Goal: Task Accomplishment & Management: Complete application form

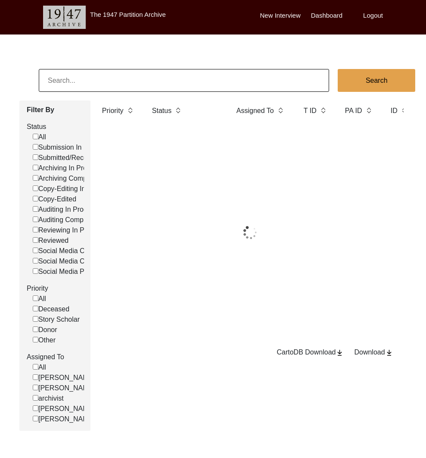
click at [131, 77] on input at bounding box center [184, 80] width 290 height 23
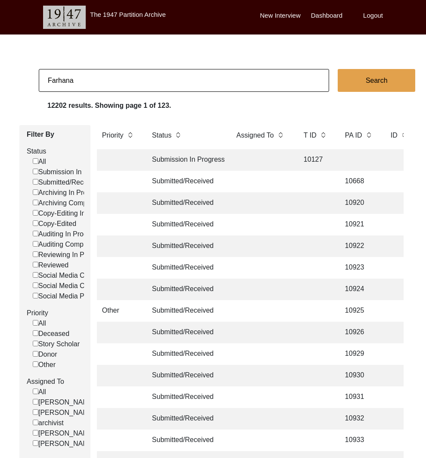
type input "Farhana"
checkbox input "false"
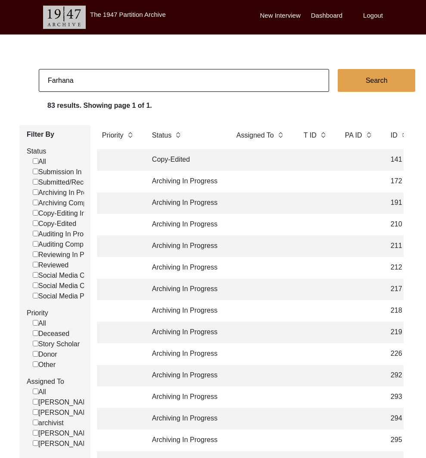
type input "farhana"
checkbox input "false"
click at [62, 185] on label "Submitted/Received" at bounding box center [66, 182] width 67 height 10
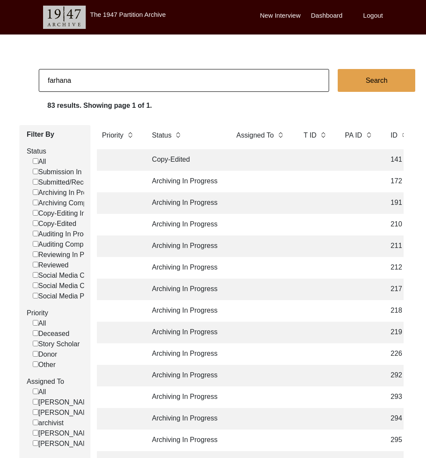
click at [38, 184] on input "Submitted/Received" at bounding box center [36, 182] width 6 height 6
checkbox input "false"
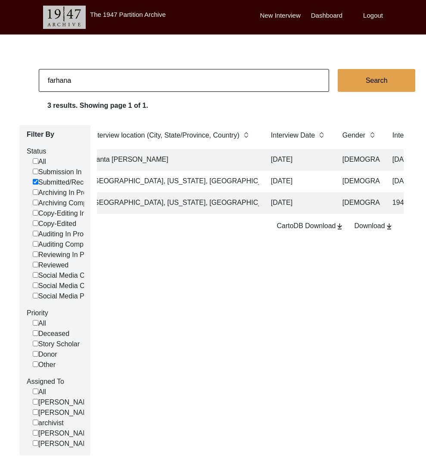
scroll to position [0, 575]
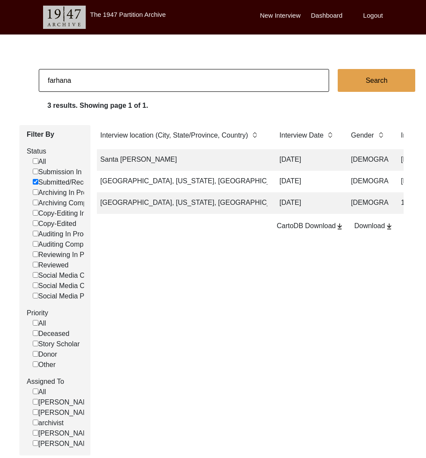
click at [153, 179] on td "[GEOGRAPHIC_DATA], [US_STATE], [GEOGRAPHIC_DATA]" at bounding box center [181, 182] width 172 height 22
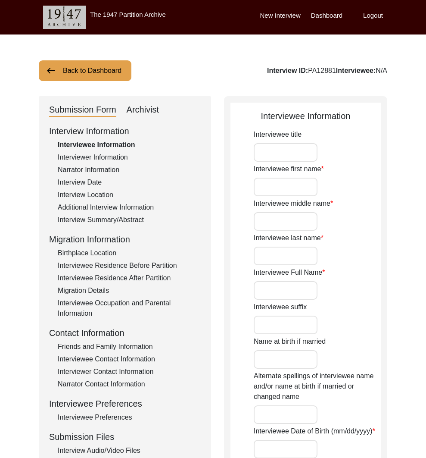
type input "Dr."
type input "[PERSON_NAME]"
type input "Chandra"
type input "Dhar"
type input "[PERSON_NAME]"
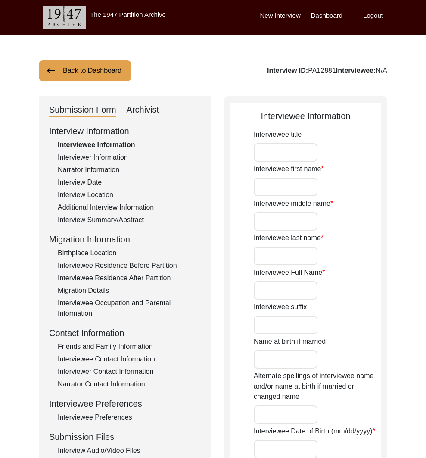
type input "[PERSON_NAME]"
type input "[DATE]"
type input "87"
type input "[DEMOGRAPHIC_DATA]"
type input "Bangla"
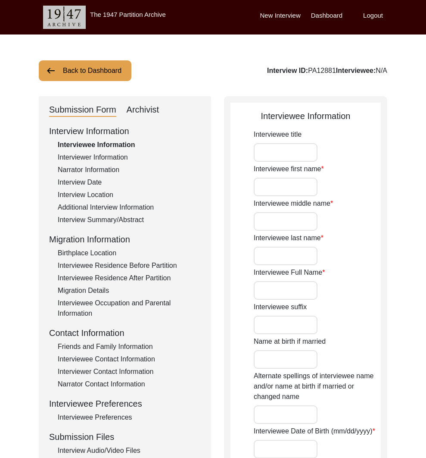
type input "West Bengal Bangla"
type input "[DEMOGRAPHIC_DATA]"
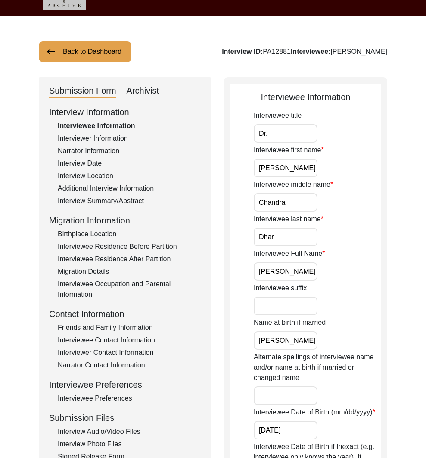
scroll to position [18, 0]
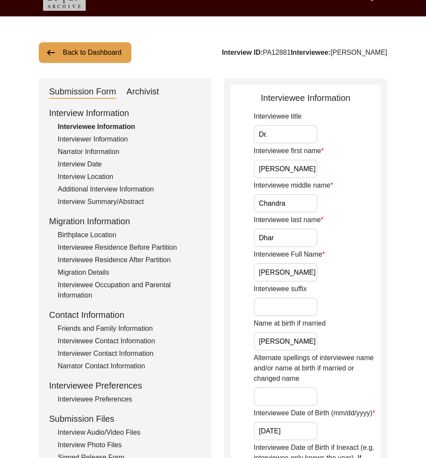
click at [97, 53] on button "Back to Dashboard" at bounding box center [85, 52] width 93 height 21
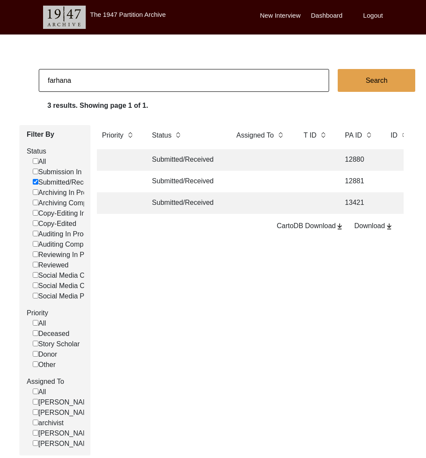
scroll to position [0, 2]
click at [249, 201] on td at bounding box center [259, 203] width 60 height 22
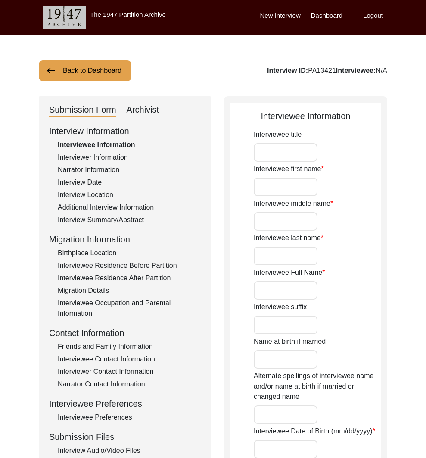
type input "Dr"
type input "[PERSON_NAME]"
type input "[PERSON_NAME] [PERSON_NAME]"
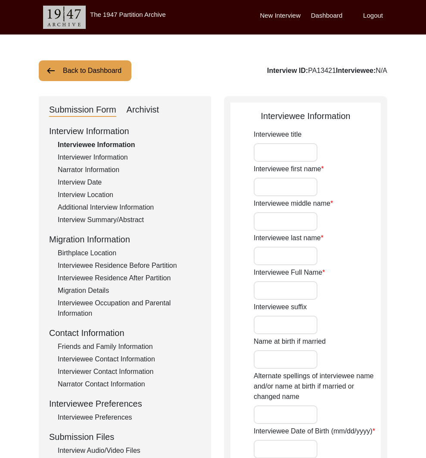
type input "[PERSON_NAME] [PERSON_NAME]"
type input "1949"
type input "75"
type input "[DEMOGRAPHIC_DATA]"
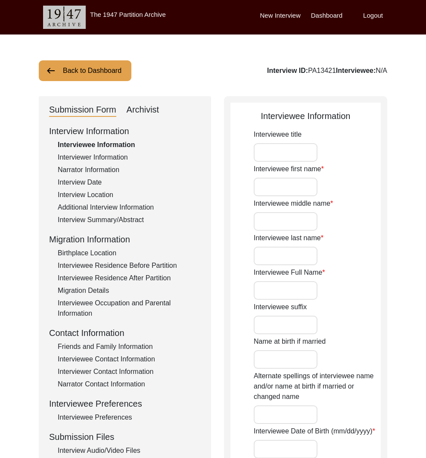
type input "Bihari (Urdu)"
type input "[DEMOGRAPHIC_DATA]"
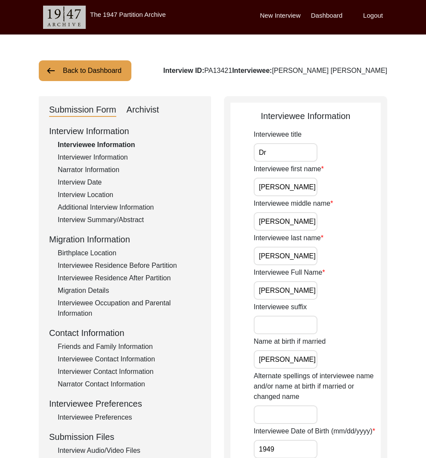
click at [142, 112] on div "Archivist" at bounding box center [143, 110] width 33 height 14
select select "Submitted/Received"
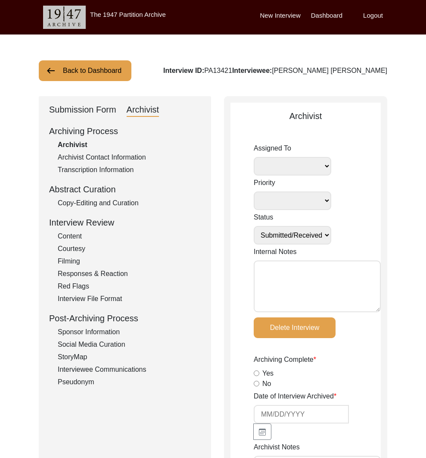
click at [105, 108] on div "Submission Form" at bounding box center [82, 110] width 67 height 14
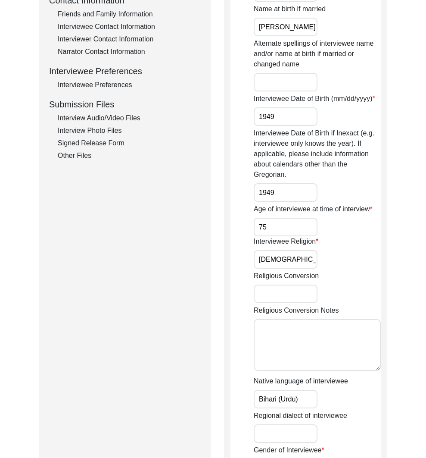
scroll to position [374, 0]
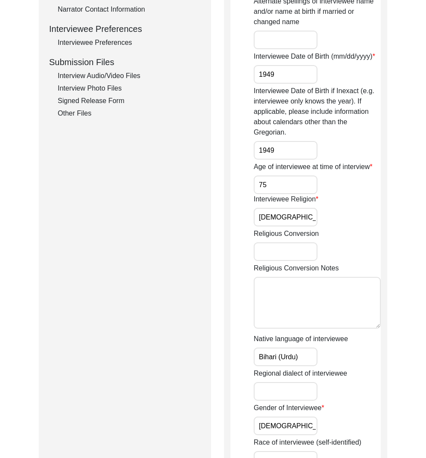
click at [109, 78] on div "Interview Audio/Video Files" at bounding box center [129, 76] width 143 height 10
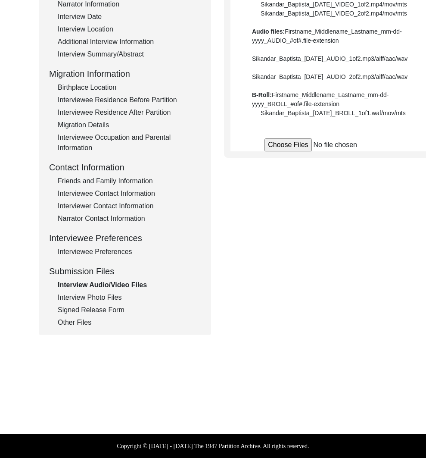
scroll to position [294, 0]
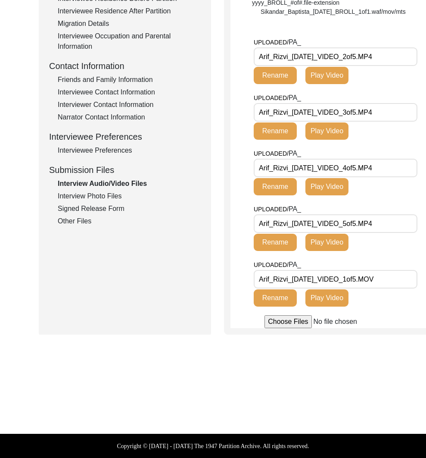
click at [105, 191] on div "Interview Photo Files" at bounding box center [129, 196] width 143 height 10
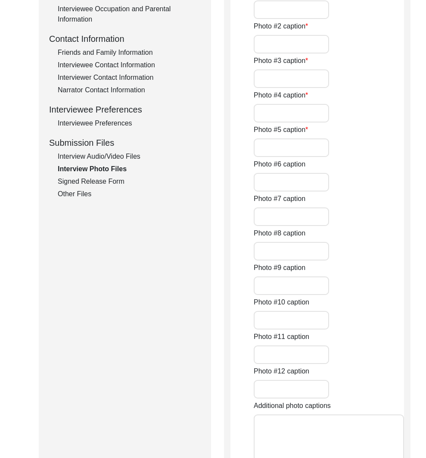
type input "[PERSON_NAME] with family_[DATE]_PHOTO_8of10.JPEG"
type input "[PERSON_NAME] with wife and daughters_[DATE]_PHOTO_7of10.JPEG"
type input "Arif_Rizvi_[DATE]_PHOTO_1of10.JPEG"
type input "[PERSON_NAME] with wife_[DATE]_PHOTO_6of10.JPEG"
type input "Arif_Rizvi_[DATE]_PHOTO_3of10.JPEG"
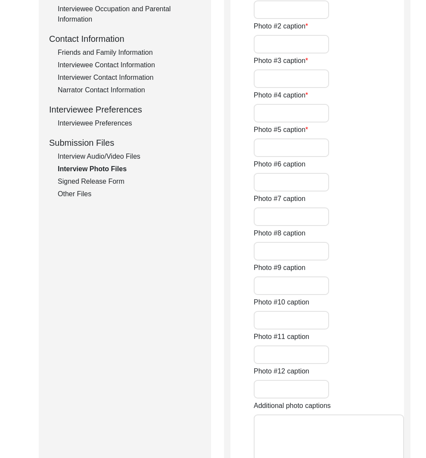
type input "Arif_Rizvi_[DATE]_PHOTO_2of10.JPEG"
type input "Arif_Rizvi_[DATE]_PHOTO_4of10.JPEG"
type input "Arif_Rizvi_[DATE]_PHOTO_5of10.JPEG"
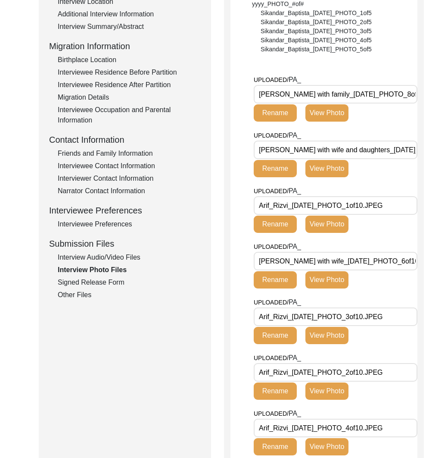
scroll to position [187, 0]
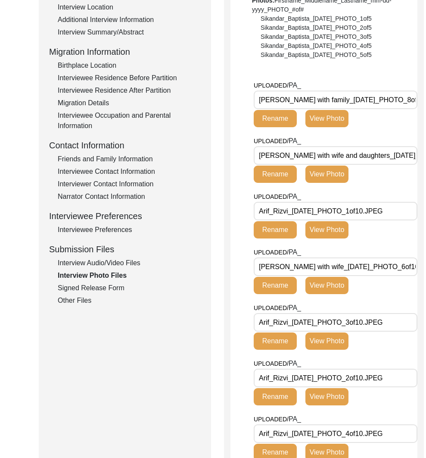
click at [94, 289] on div "Signed Release Form" at bounding box center [129, 288] width 143 height 10
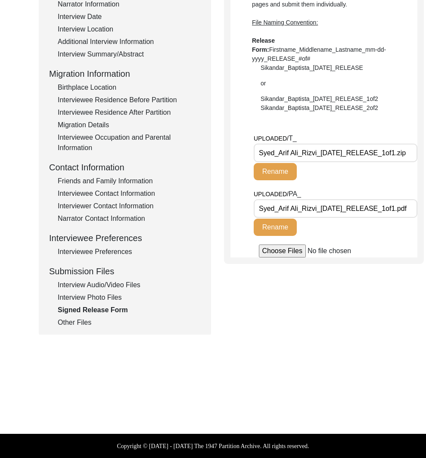
click at [79, 319] on div "Other Files" at bounding box center [129, 322] width 143 height 10
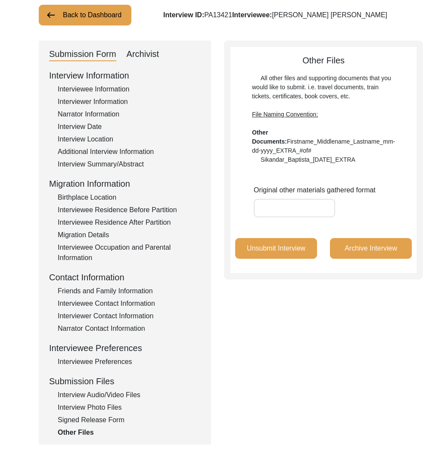
scroll to position [0, 0]
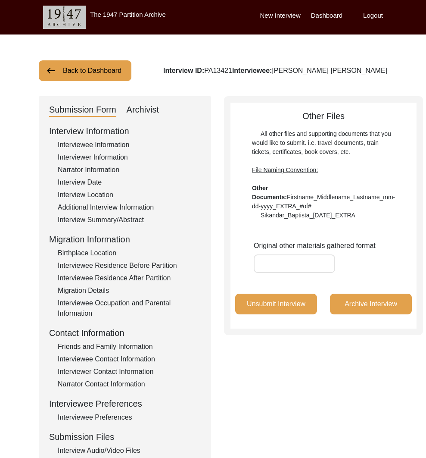
click at [106, 72] on button "Back to Dashboard" at bounding box center [85, 70] width 93 height 21
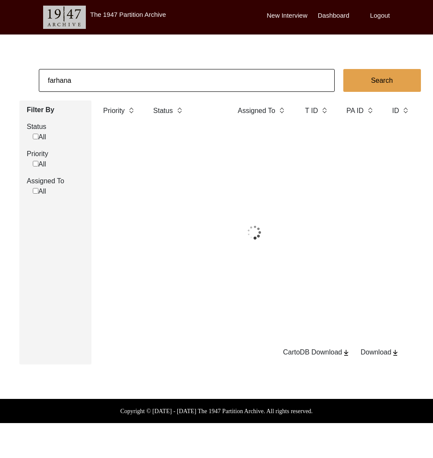
click at [131, 80] on input "farhana" at bounding box center [187, 80] width 296 height 23
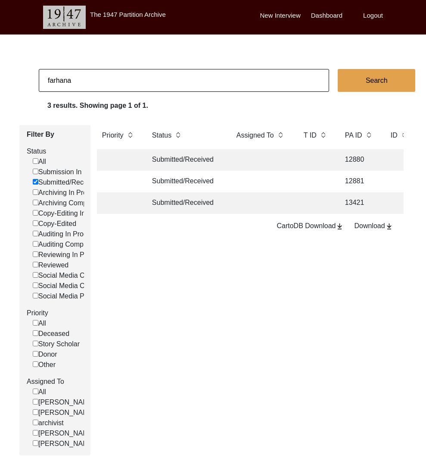
click at [131, 80] on input "farhana" at bounding box center [184, 80] width 290 height 23
type input "[PERSON_NAME]"
checkbox input "false"
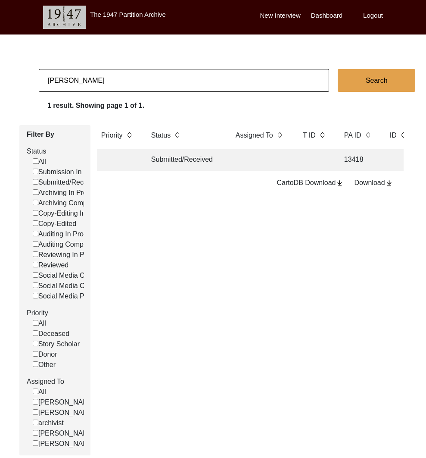
scroll to position [0, 2]
click at [242, 156] on td at bounding box center [259, 160] width 60 height 22
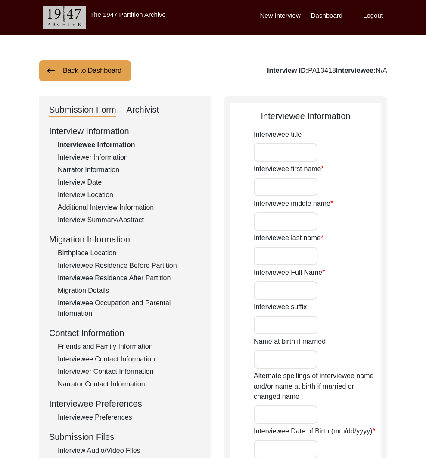
type input "Mr."
type input "[PERSON_NAME]"
type input "Waraich"
type input "[PERSON_NAME] [PERSON_NAME]"
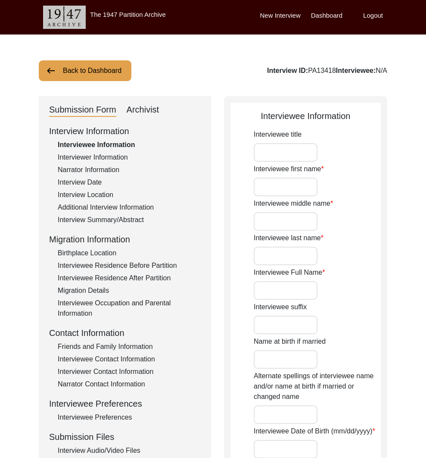
type input "[PERSON_NAME] [PERSON_NAME]"
type input "[DATE]"
type input "90"
type input "[DEMOGRAPHIC_DATA]"
type input "No"
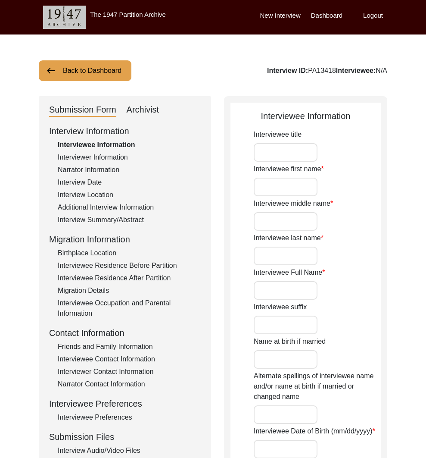
type textarea "Not Applicable"
type input "Urdu, Punjabi"
type input "Hindi"
type input "[DEMOGRAPHIC_DATA]"
type input "-"
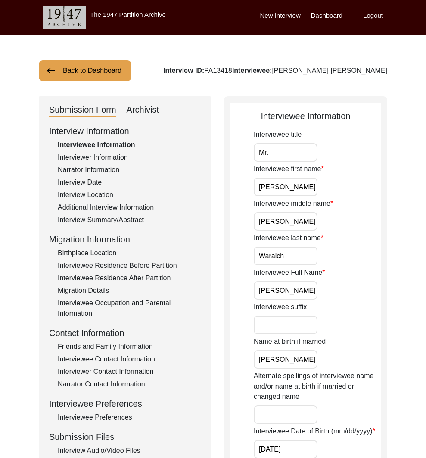
click at [255, 73] on div "Interview ID: PA13418 Interviewee: [PERSON_NAME] [PERSON_NAME]" at bounding box center [275, 70] width 224 height 10
copy div "PA13418"
drag, startPoint x: 131, startPoint y: 346, endPoint x: 131, endPoint y: 352, distance: 6.0
click at [131, 346] on div "Friends and Family Information" at bounding box center [129, 346] width 143 height 10
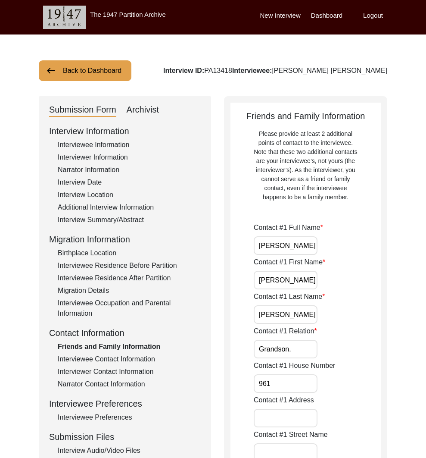
click at [123, 145] on div "Interviewee Information" at bounding box center [129, 145] width 143 height 10
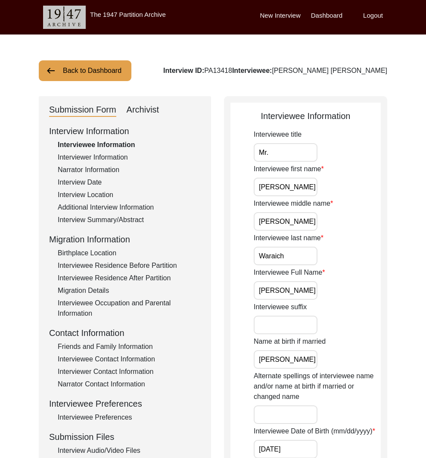
click at [149, 111] on div "Archivist" at bounding box center [143, 110] width 33 height 14
select select "Submitted/Received"
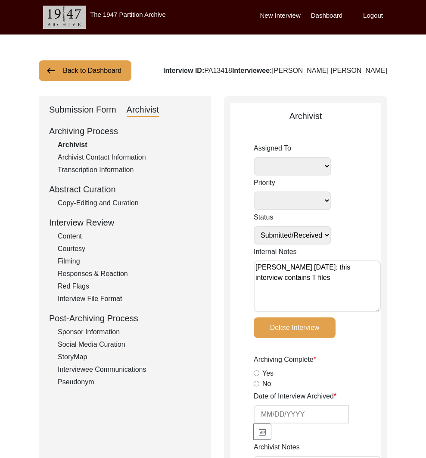
click at [247, 71] on div "Interview ID: PA13418 Interviewee: [PERSON_NAME] [PERSON_NAME]" at bounding box center [275, 70] width 224 height 10
copy div "PA13418"
click at [253, 72] on div "Interview ID: PA13418 Interviewee: [PERSON_NAME] [PERSON_NAME]" at bounding box center [275, 70] width 224 height 10
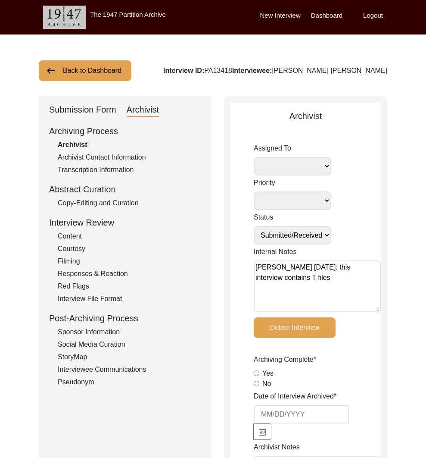
click at [86, 73] on button "Back to Dashboard" at bounding box center [85, 70] width 93 height 21
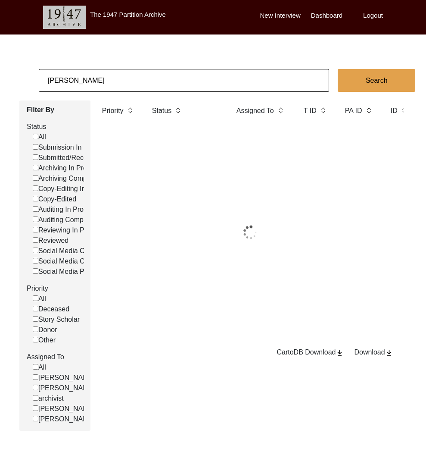
click at [94, 75] on input "[PERSON_NAME]" at bounding box center [184, 80] width 290 height 23
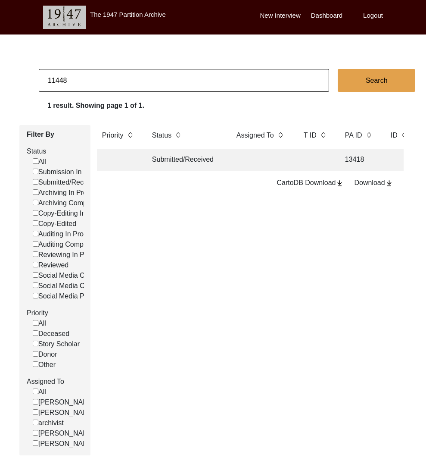
type input "11448"
checkbox input "false"
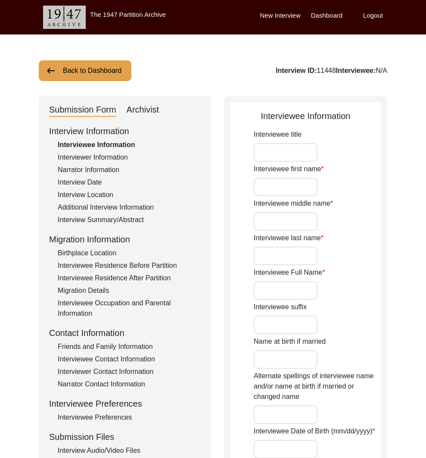
type input "Mr."
type input "Jasbans"
type input "[PERSON_NAME]"
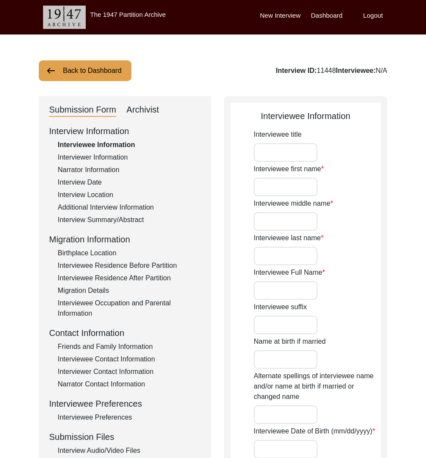
type input "[DATE]"
type input "83"
type input "[DEMOGRAPHIC_DATA]"
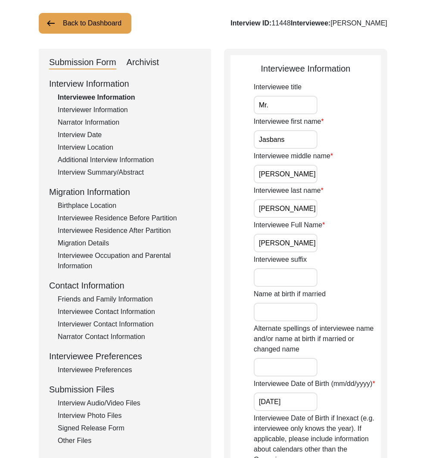
scroll to position [126, 0]
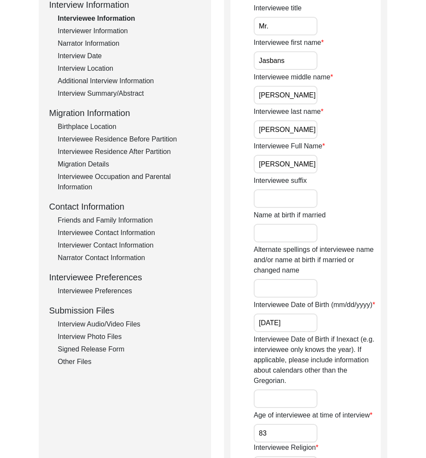
click at [71, 359] on div "Other Files" at bounding box center [129, 361] width 143 height 10
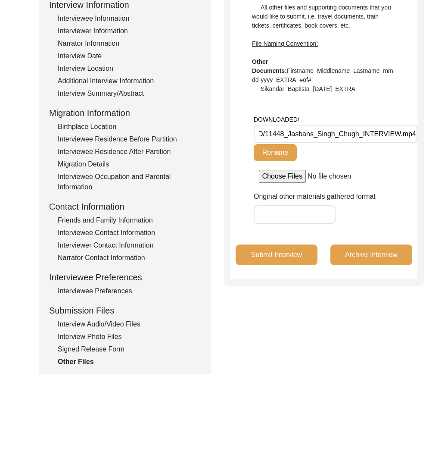
scroll to position [0, 0]
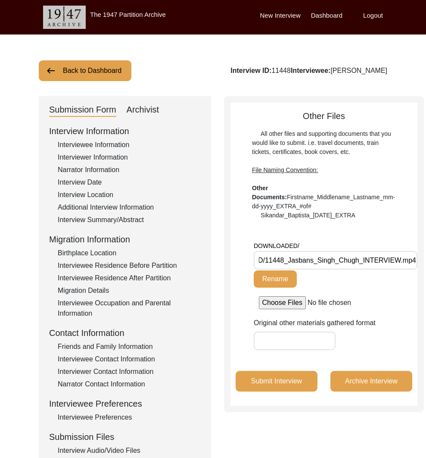
click at [88, 78] on button "Back to Dashboard" at bounding box center [85, 70] width 93 height 21
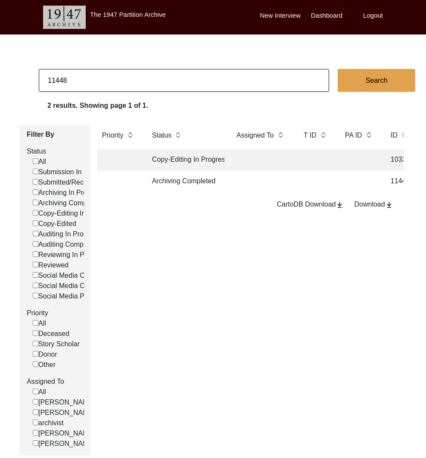
drag, startPoint x: 58, startPoint y: 78, endPoint x: 131, endPoint y: 79, distance: 73.3
click at [128, 79] on input "11448" at bounding box center [184, 80] width 290 height 23
type input "11459"
checkbox input "false"
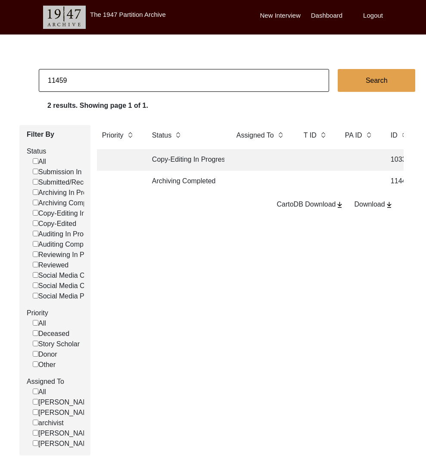
checkbox input "false"
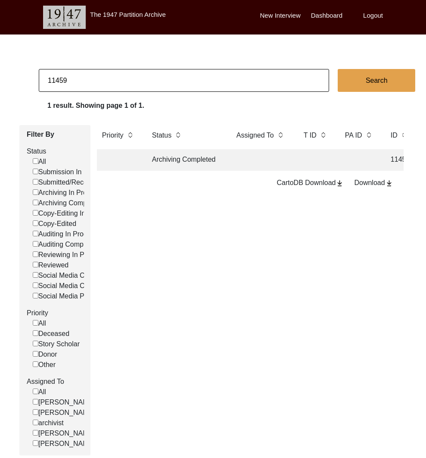
click at [166, 165] on td "Archiving Completed" at bounding box center [186, 160] width 78 height 22
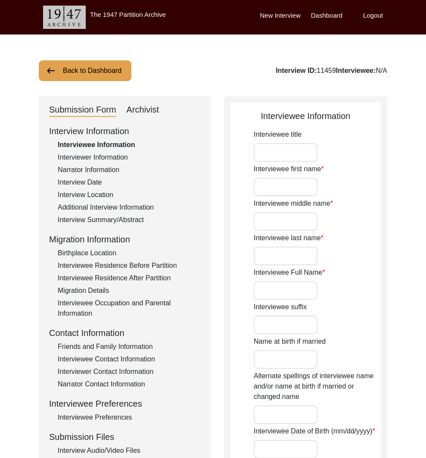
type input "Mrs."
type input "[PERSON_NAME]"
type input "Kaur"
type input "[PERSON_NAME]"
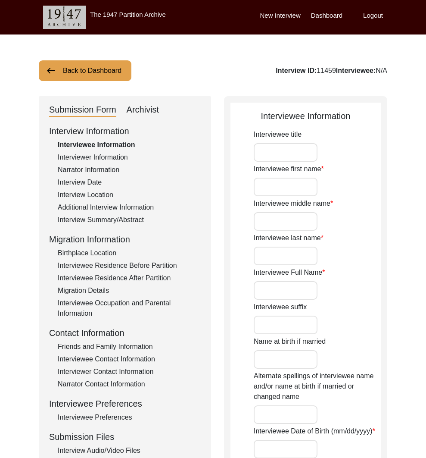
type input "[PERSON_NAME]"
type input "1928"
type input "97"
type input "[DEMOGRAPHIC_DATA]"
type input "Punjabi"
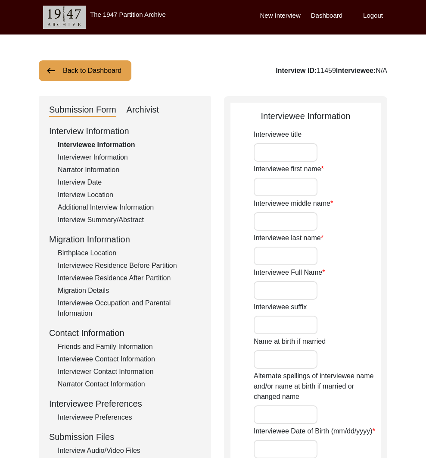
type input "[DEMOGRAPHIC_DATA]"
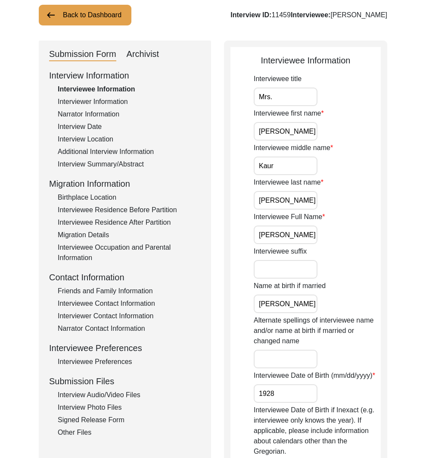
scroll to position [93, 0]
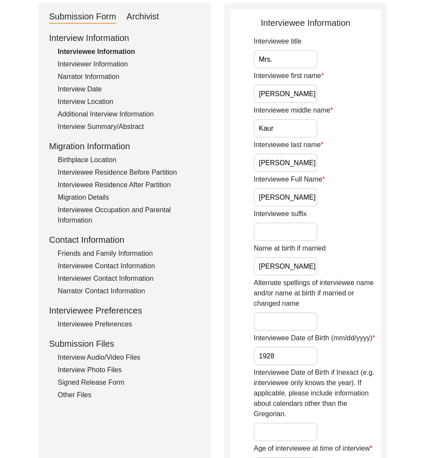
click at [88, 396] on div "Other Files" at bounding box center [129, 394] width 143 height 10
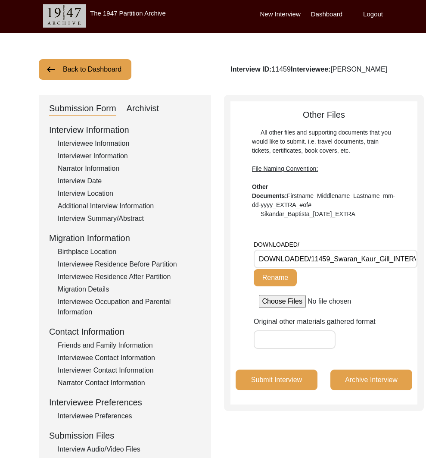
scroll to position [0, 0]
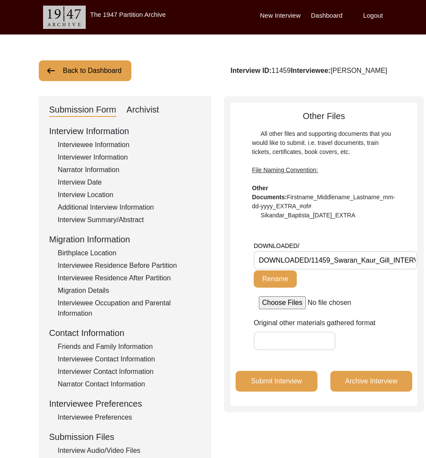
click at [120, 65] on button "Back to Dashboard" at bounding box center [85, 70] width 93 height 21
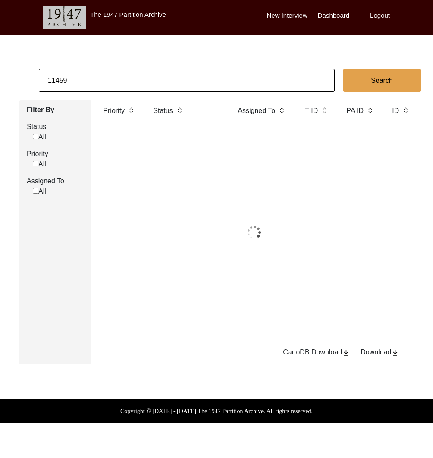
click at [130, 72] on input "11459" at bounding box center [187, 80] width 296 height 23
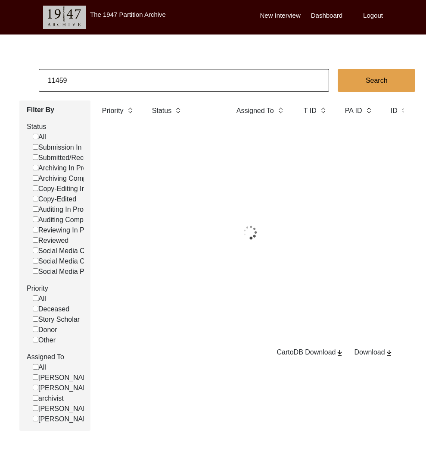
click at [130, 71] on input "11459" at bounding box center [184, 80] width 290 height 23
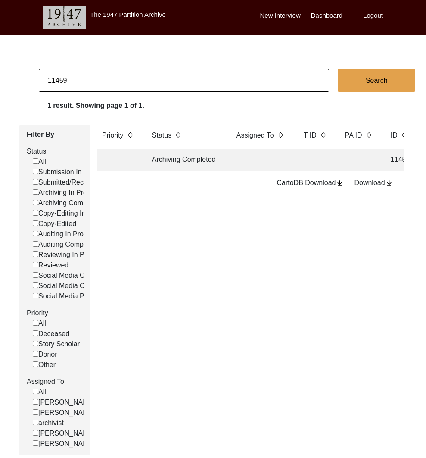
click at [59, 81] on input "11459" at bounding box center [184, 80] width 290 height 23
drag, startPoint x: 58, startPoint y: 81, endPoint x: 90, endPoint y: 81, distance: 31.5
click at [90, 81] on input "11459" at bounding box center [184, 80] width 290 height 23
type input "11443"
checkbox input "false"
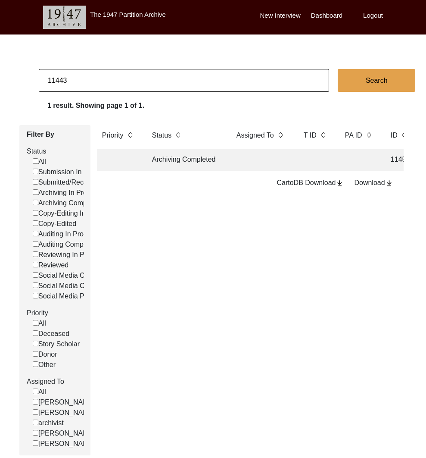
checkbox input "false"
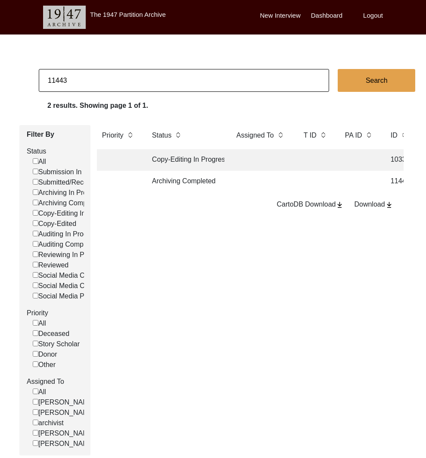
click at [159, 177] on td "Archiving Completed" at bounding box center [186, 182] width 78 height 22
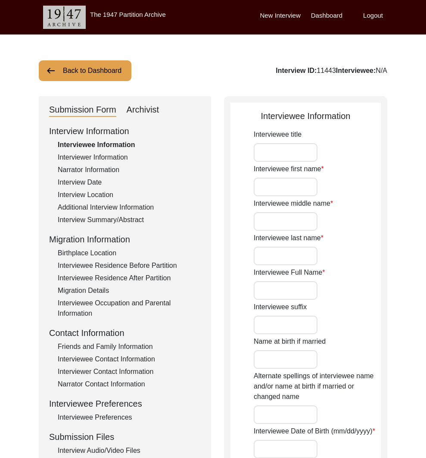
type input "Mr."
type input "Ram"
type input "-"
type input "Ramachandran"
type input "[PERSON_NAME]"
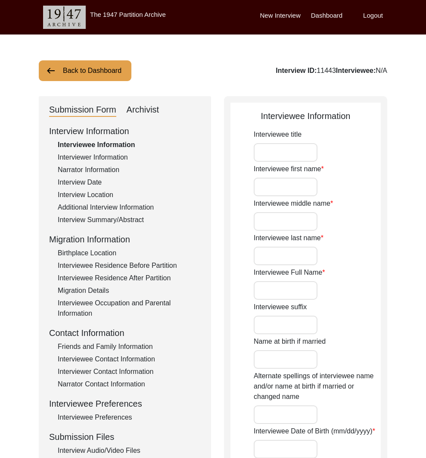
type input "[DATE]"
type input "86"
type input "[DEMOGRAPHIC_DATA]"
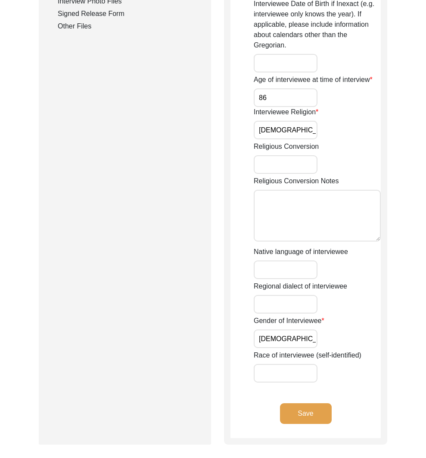
click at [78, 26] on div "Other Files" at bounding box center [129, 26] width 143 height 10
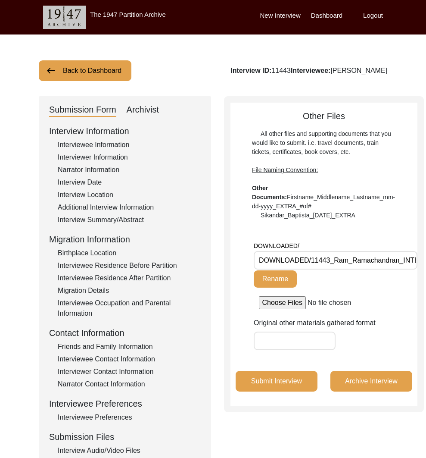
click at [106, 69] on button "Back to Dashboard" at bounding box center [85, 70] width 93 height 21
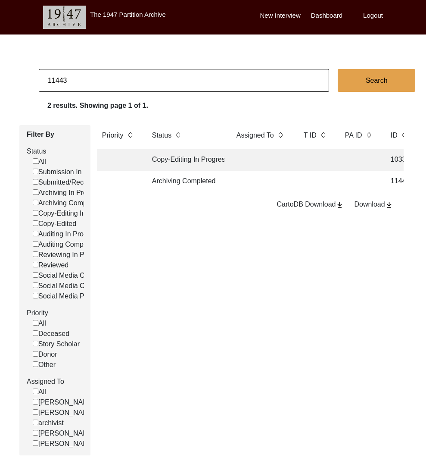
drag, startPoint x: 60, startPoint y: 82, endPoint x: 78, endPoint y: 82, distance: 17.2
click at [78, 82] on input "11443" at bounding box center [184, 80] width 290 height 23
type input "11475"
checkbox input "false"
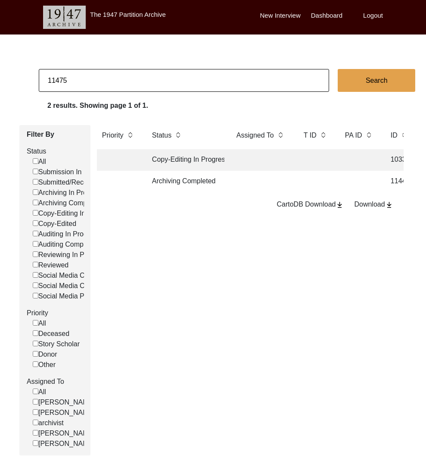
checkbox input "false"
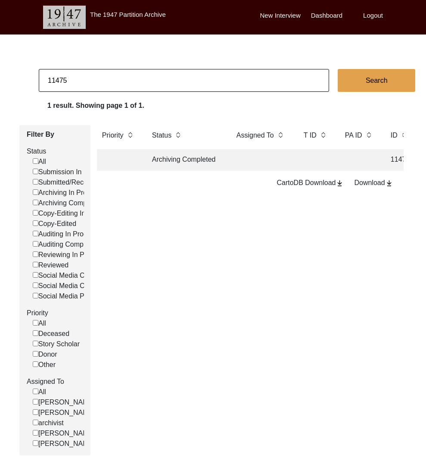
scroll to position [0, 298]
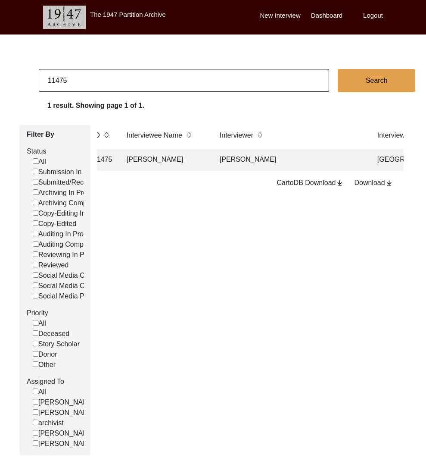
click at [190, 160] on td "[PERSON_NAME]" at bounding box center [165, 160] width 86 height 22
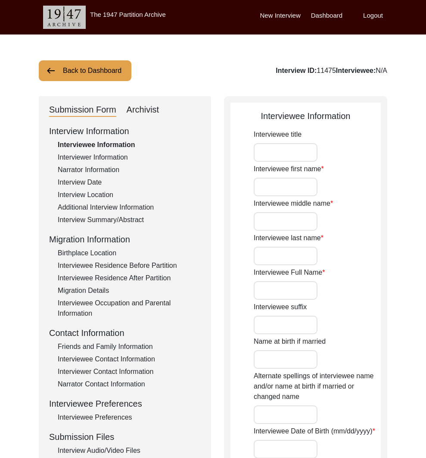
type input "Mrs."
type input "[PERSON_NAME]"
type input "-"
type input "Ramachandran"
type input "[PERSON_NAME]"
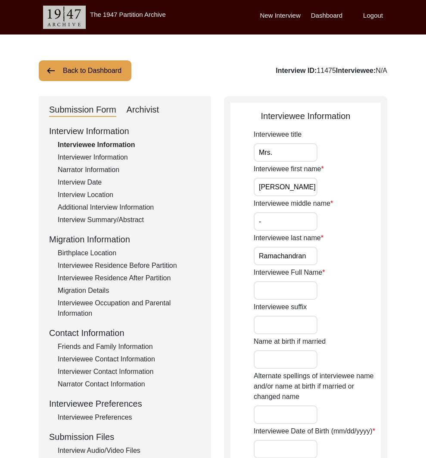
type input "[DATE]"
type input "82"
type input "[DEMOGRAPHIC_DATA]"
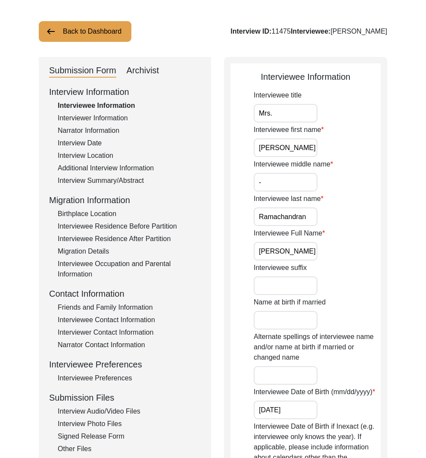
scroll to position [75, 0]
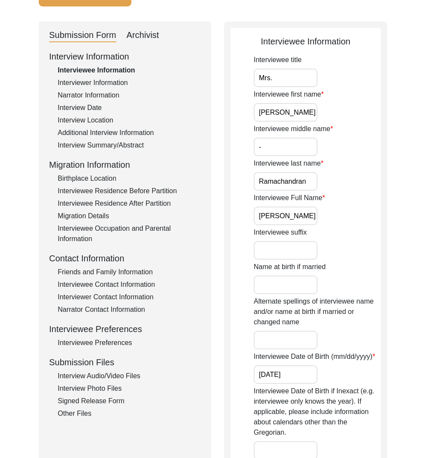
click at [78, 409] on div "Other Files" at bounding box center [129, 413] width 143 height 10
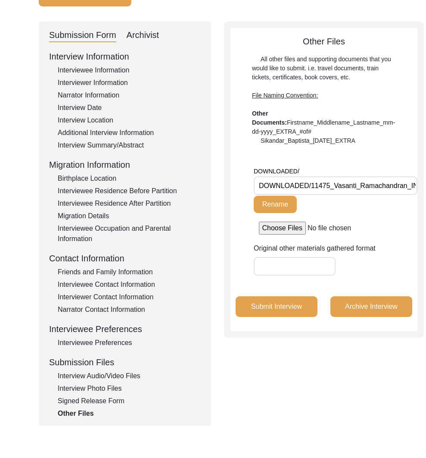
scroll to position [0, 0]
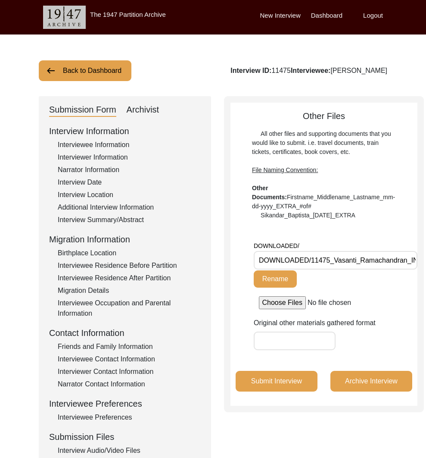
click at [146, 108] on div "Archivist" at bounding box center [143, 110] width 33 height 14
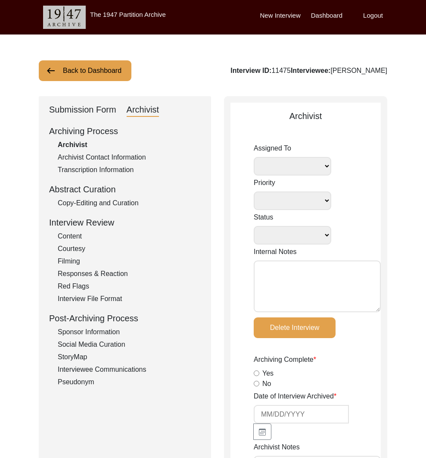
select select
select select "Archiving Completed"
type textarea "[DATE] [GEOGRAPHIC_DATA]: Assigned to Lilly to archive. [DATE] [GEOGRAPHIC_DATA…"
radio input "true"
type input "[DATE]"
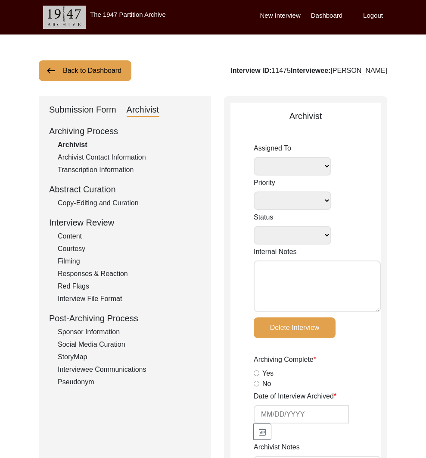
type textarea "[Loremipsu] do Sita 64, 2938 co Adipiscin Elitsed Doeiusmodte Incididuntu • lab…"
radio input "true"
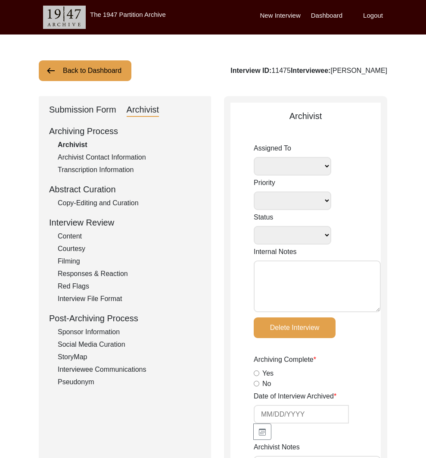
radio input "true"
type input "1:31:22"
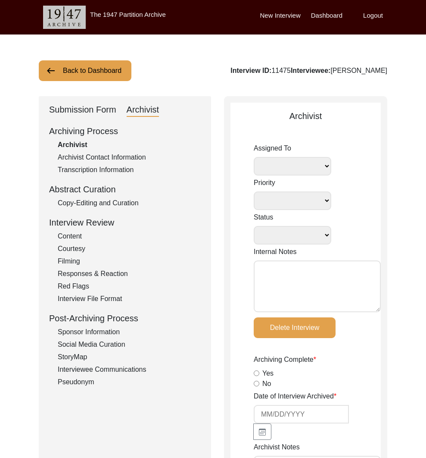
radio input "true"
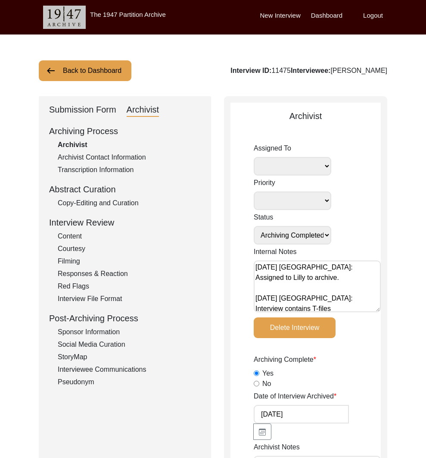
radio input "true"
type input "22"
radio input "true"
type textarea "Note from interviewer: "There is one part around the end of her interview where…"
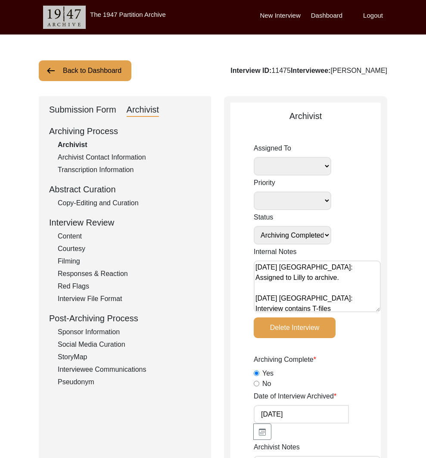
type input "mp4"
type input "15.31 GB"
select select
click at [118, 366] on div "Interviewee Communications" at bounding box center [129, 369] width 143 height 10
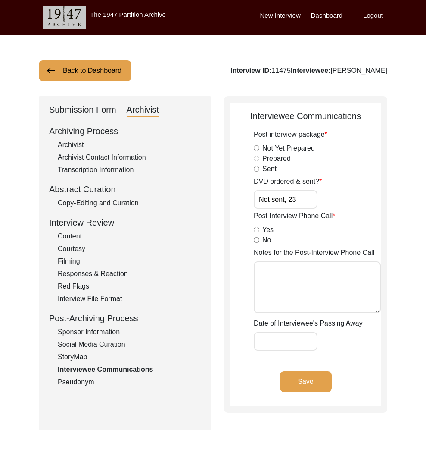
drag, startPoint x: 275, startPoint y: 198, endPoint x: 233, endPoint y: 198, distance: 42.2
click at [233, 198] on app-interviewee-communications "Interviewee Communications Post interview package Not Yet Prepared Prepared Sen…" at bounding box center [306, 257] width 150 height 296
type input "Yes, disk 23"
drag, startPoint x: 309, startPoint y: 377, endPoint x: 310, endPoint y: 373, distance: 4.8
click at [310, 377] on button "Save" at bounding box center [306, 381] width 52 height 21
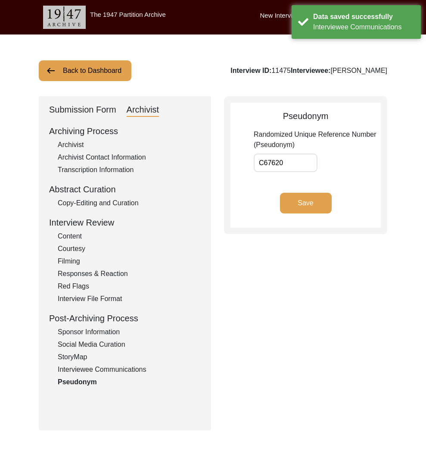
click at [130, 374] on div "Interviewee Communications" at bounding box center [129, 369] width 143 height 10
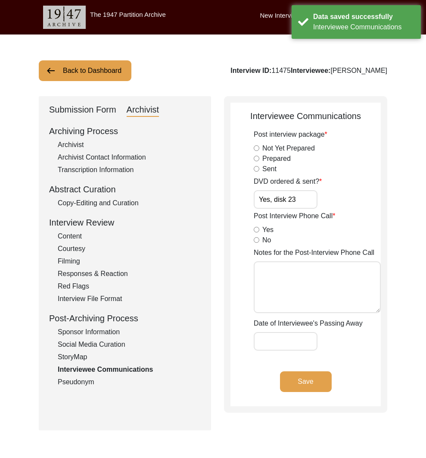
click at [93, 64] on button "Back to Dashboard" at bounding box center [85, 70] width 93 height 21
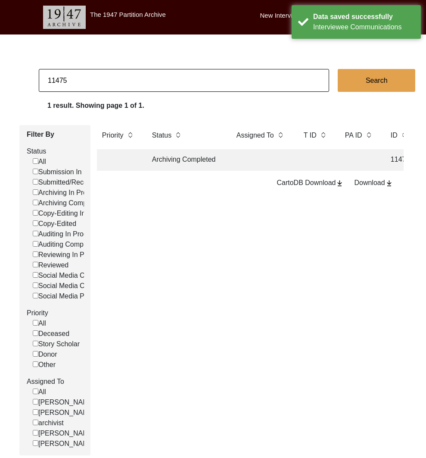
drag, startPoint x: 60, startPoint y: 81, endPoint x: 87, endPoint y: 81, distance: 27.1
click at [86, 81] on input "11475" at bounding box center [184, 80] width 290 height 23
type input "11443"
checkbox input "false"
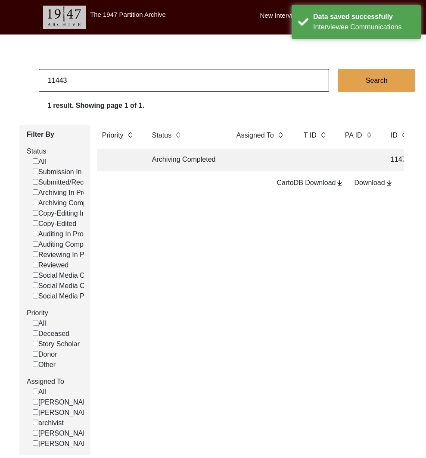
checkbox input "false"
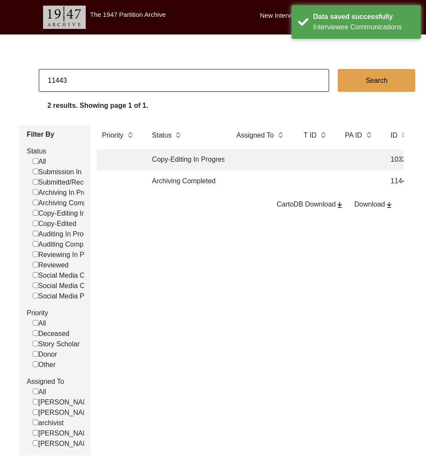
click at [240, 185] on td at bounding box center [261, 182] width 60 height 22
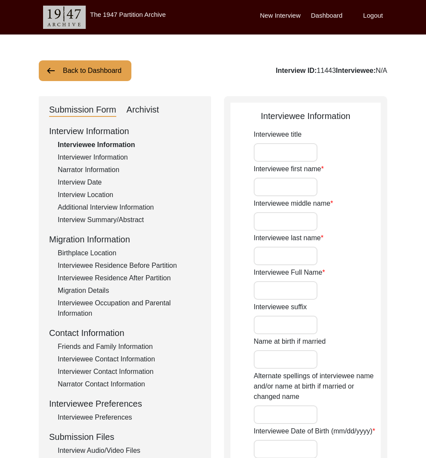
type input "Mr."
type input "Ram"
type input "-"
type input "Ramachandran"
type input "[PERSON_NAME]"
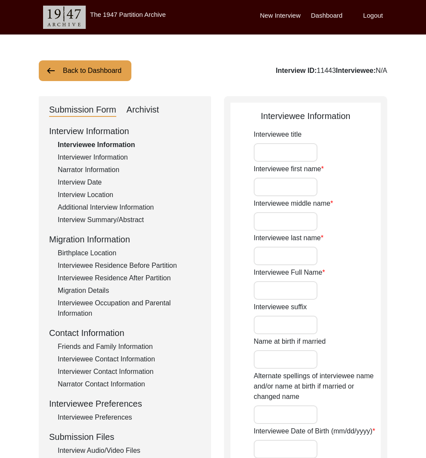
type input "[DATE]"
type input "86"
type input "[DEMOGRAPHIC_DATA]"
drag, startPoint x: 139, startPoint y: 109, endPoint x: 143, endPoint y: 112, distance: 5.0
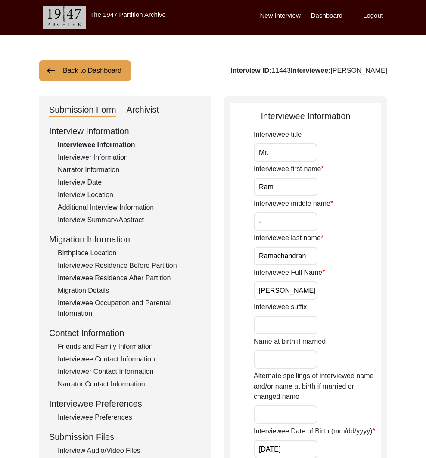
click at [139, 110] on div "Archivist" at bounding box center [143, 110] width 33 height 14
select select "Archiving Completed"
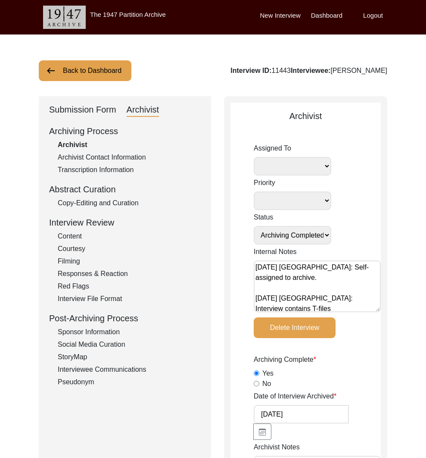
drag, startPoint x: 119, startPoint y: 368, endPoint x: 165, endPoint y: 296, distance: 86.0
click at [119, 368] on div "Interviewee Communications" at bounding box center [129, 369] width 143 height 10
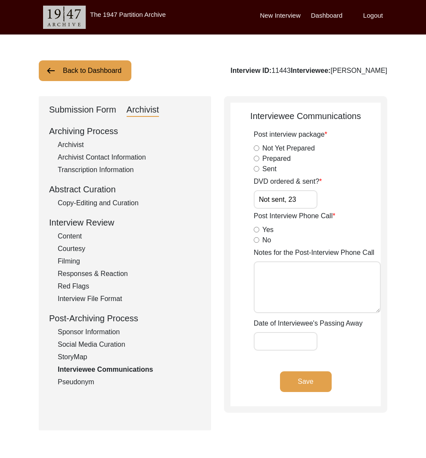
drag, startPoint x: 285, startPoint y: 198, endPoint x: 243, endPoint y: 201, distance: 41.9
click at [243, 201] on app-interviewee-communications "Interviewee Communications Post interview package Not Yet Prepared Prepared Sen…" at bounding box center [306, 257] width 150 height 296
click at [274, 199] on input "Yes, 23" at bounding box center [286, 199] width 64 height 19
type input "Yes, disk 23"
click at [291, 381] on button "Save" at bounding box center [306, 381] width 52 height 21
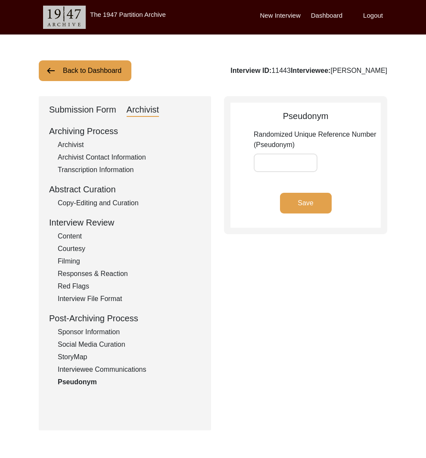
type input "62C844"
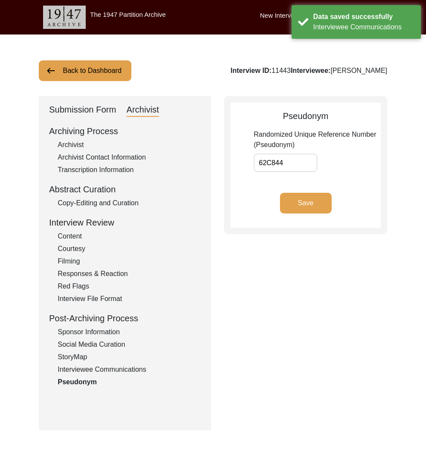
click at [105, 370] on div "Interviewee Communications" at bounding box center [129, 369] width 143 height 10
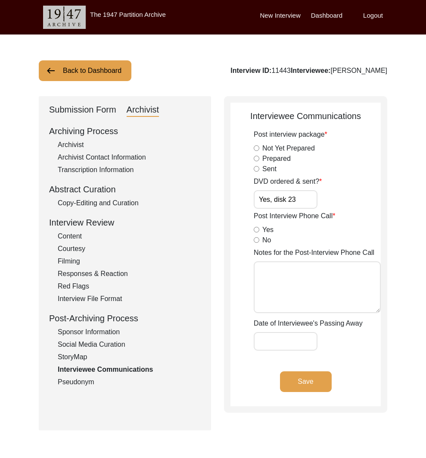
click at [104, 66] on button "Back to Dashboard" at bounding box center [85, 70] width 93 height 21
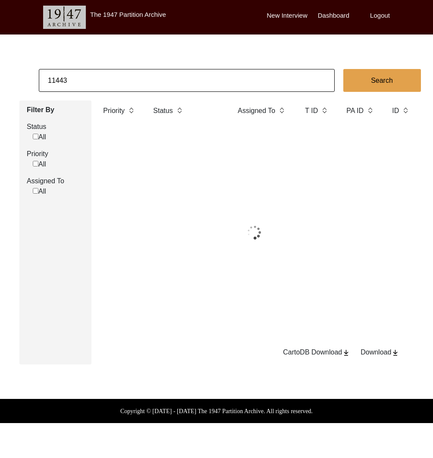
click at [111, 84] on input "11443" at bounding box center [187, 80] width 296 height 23
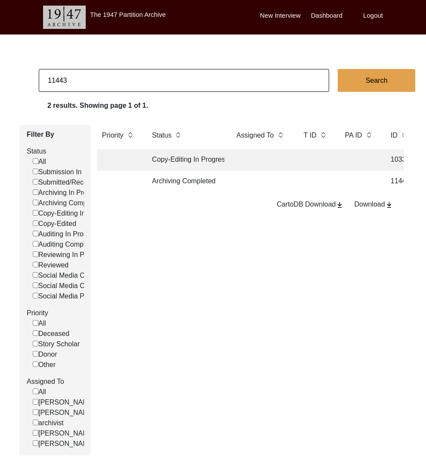
drag, startPoint x: 60, startPoint y: 81, endPoint x: 95, endPoint y: 83, distance: 35.0
click at [95, 83] on input "11443" at bounding box center [184, 80] width 290 height 23
type input "11484"
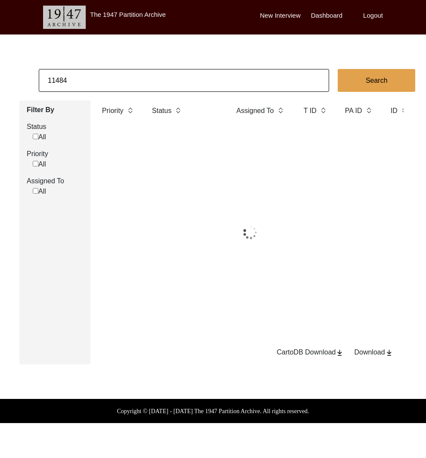
checkbox input "false"
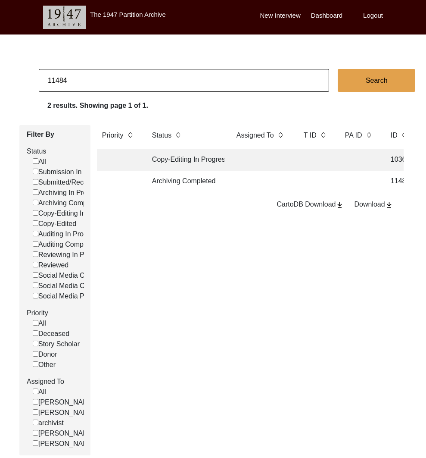
click at [203, 185] on td "Archiving Completed" at bounding box center [186, 182] width 78 height 22
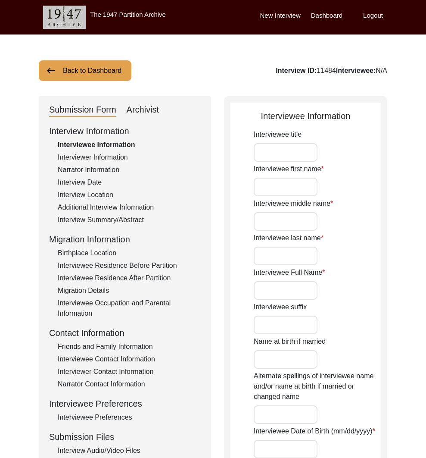
type input "Dr."
type input "[PERSON_NAME]"
type input "Natarajan"
type input "[PERSON_NAME]"
type input "[DATE]"
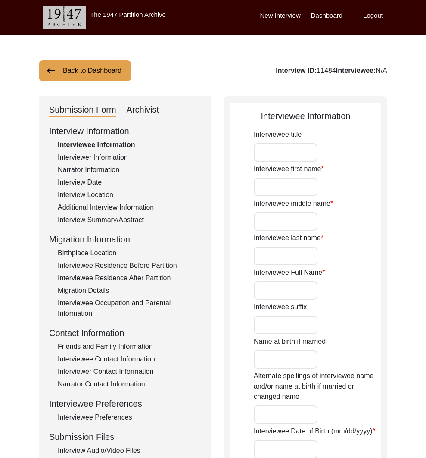
type input "94"
type input "[DEMOGRAPHIC_DATA]"
click at [299, 282] on input "[PERSON_NAME]" at bounding box center [286, 290] width 64 height 19
click at [299, 281] on input "[PERSON_NAME]" at bounding box center [286, 290] width 64 height 19
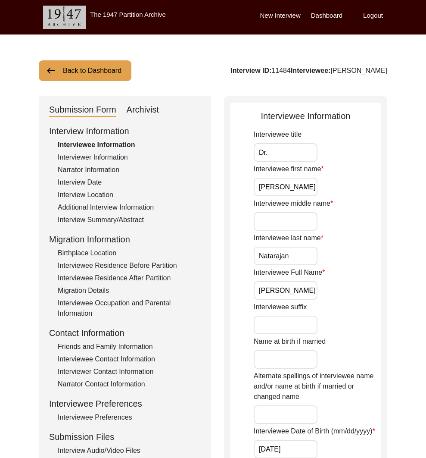
drag, startPoint x: 299, startPoint y: 281, endPoint x: 298, endPoint y: 288, distance: 7.4
click at [299, 282] on input "[PERSON_NAME]" at bounding box center [286, 290] width 64 height 19
click at [298, 288] on input "[PERSON_NAME]" at bounding box center [286, 290] width 64 height 19
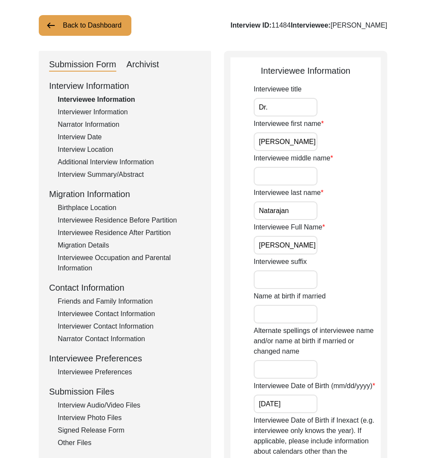
scroll to position [123, 0]
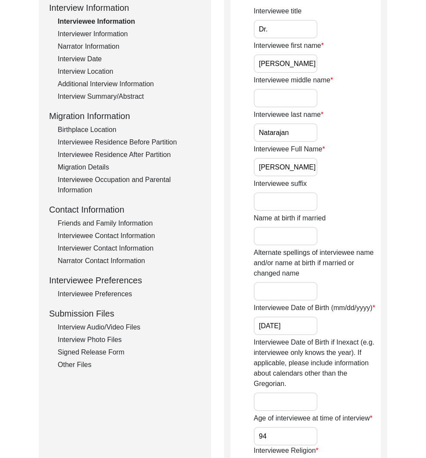
click at [139, 143] on div "Interviewee Residence Before Partition" at bounding box center [129, 142] width 143 height 10
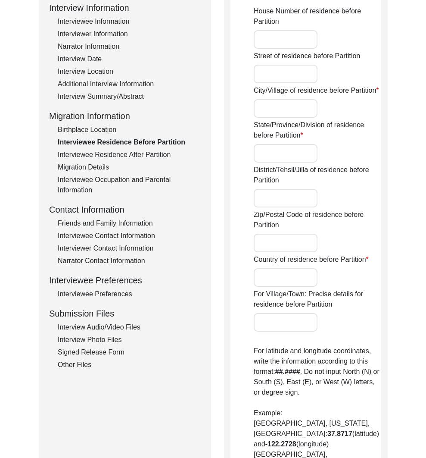
type input "-"
type input "Nagapattinam"
type input "[GEOGRAPHIC_DATA]"
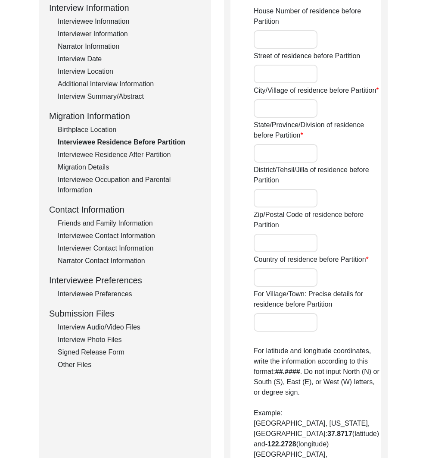
type input "[GEOGRAPHIC_DATA]"
type input "Nagapattinam, [GEOGRAPHIC_DATA], [GEOGRAPHIC_DATA]"
type input "10.7672"
type input "79.8449"
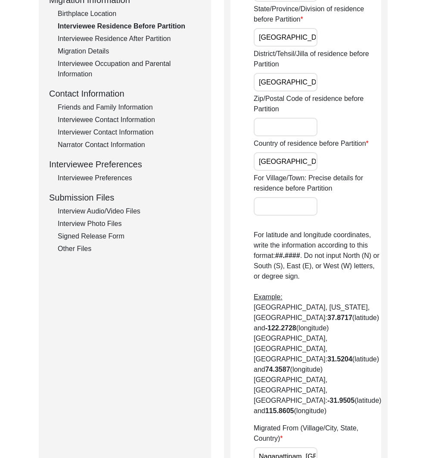
scroll to position [460, 0]
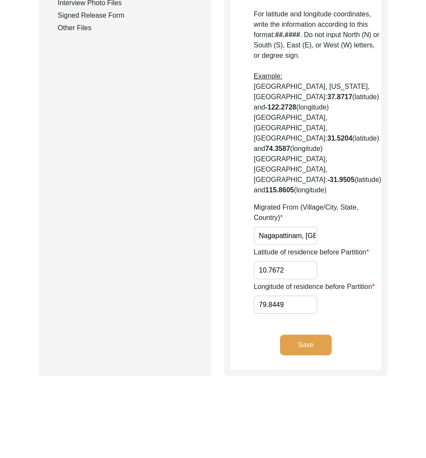
click at [292, 226] on input "Nagapattinam, [GEOGRAPHIC_DATA], [GEOGRAPHIC_DATA]" at bounding box center [286, 235] width 64 height 19
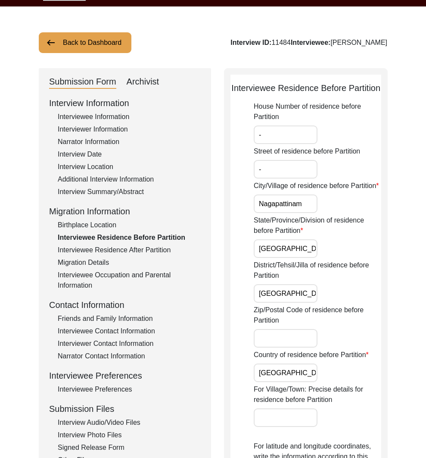
scroll to position [17, 0]
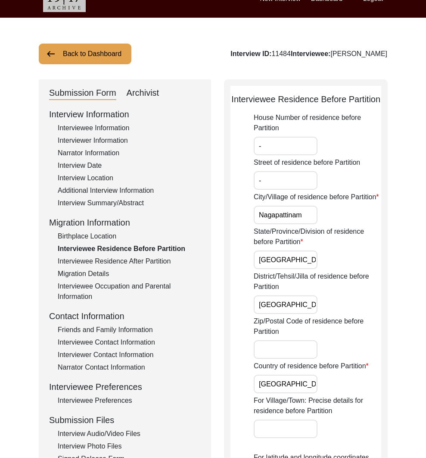
click at [110, 200] on div "Interview Summary/Abstract" at bounding box center [129, 203] width 143 height 10
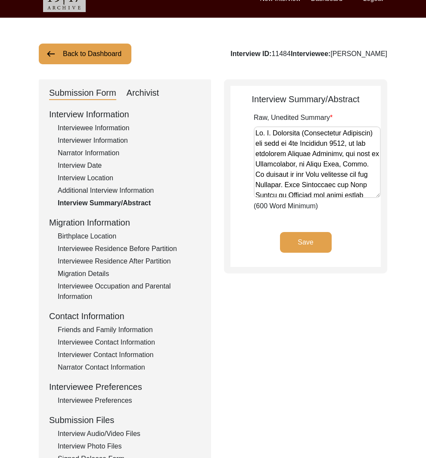
drag, startPoint x: 378, startPoint y: 173, endPoint x: 376, endPoint y: 193, distance: 20.4
click at [376, 193] on textarea "Raw, Unedited Summary" at bounding box center [317, 162] width 127 height 72
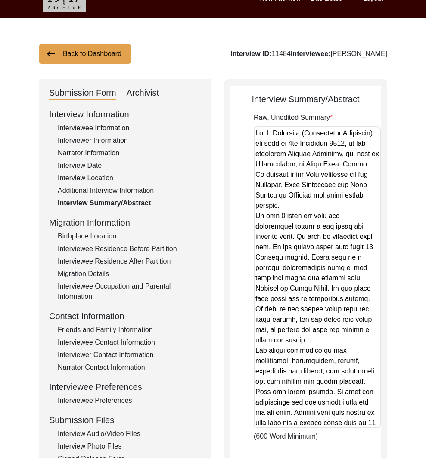
drag, startPoint x: 380, startPoint y: 194, endPoint x: 369, endPoint y: 421, distance: 226.4
click at [371, 442] on html "The 1947 Partition Archive New Interview Dashboard Logout Back to Dashboard Int…" at bounding box center [213, 304] width 426 height 643
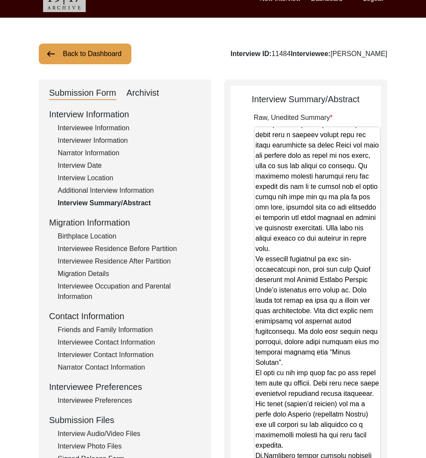
scroll to position [1121, 0]
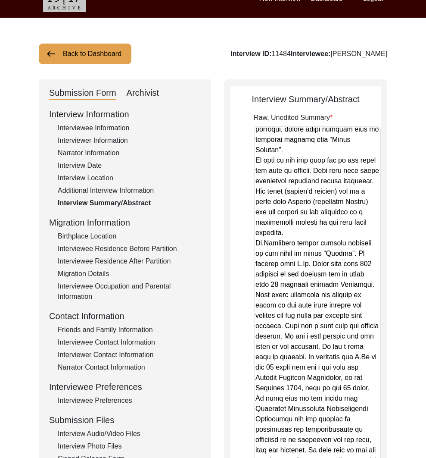
click at [97, 236] on div "Birthplace Location" at bounding box center [129, 236] width 143 height 10
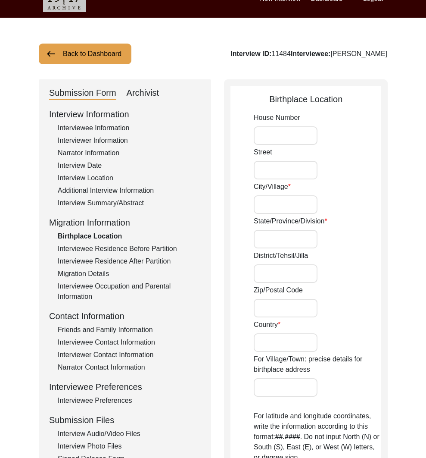
type input "-"
type input "Nagapattinam"
type input "[GEOGRAPHIC_DATA]"
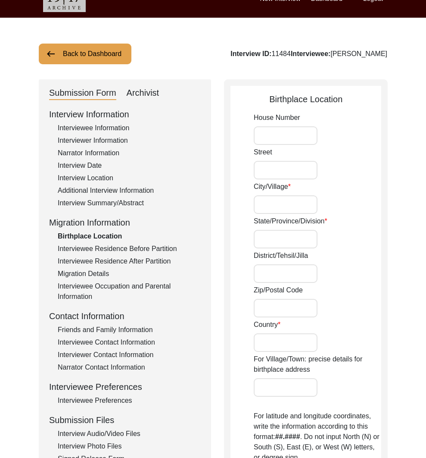
type input "[GEOGRAPHIC_DATA]"
type input "Nagapattinam, [GEOGRAPHIC_DATA], [GEOGRAPHIC_DATA]"
type input "10.7672"
type input "79.8449"
click at [102, 243] on div "Interview Information Interviewee Information Interviewer Information Narrator …" at bounding box center [125, 292] width 152 height 368
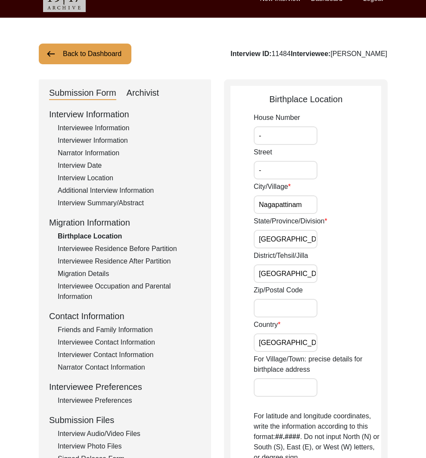
click at [106, 249] on div "Interviewee Residence Before Partition" at bounding box center [129, 248] width 143 height 10
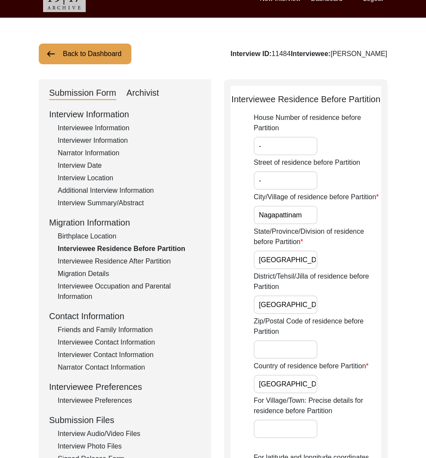
click at [110, 260] on div "Interviewee Residence After Partition" at bounding box center [129, 261] width 143 height 10
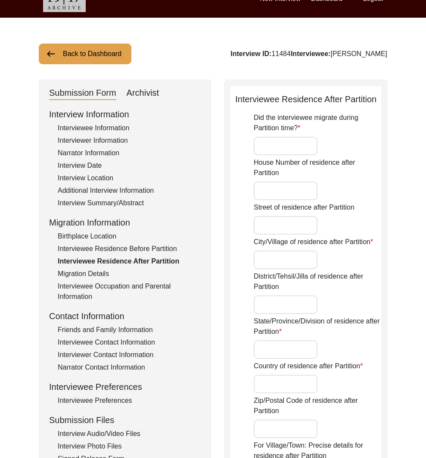
type input "No"
type input "-"
type input "Nagapattinam"
type input "[GEOGRAPHIC_DATA]"
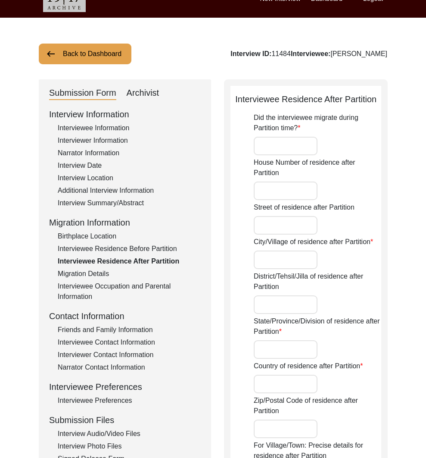
type input "[GEOGRAPHIC_DATA]"
type input "Did Not Migrate"
click at [107, 246] on div "Interviewee Residence Before Partition" at bounding box center [129, 248] width 143 height 10
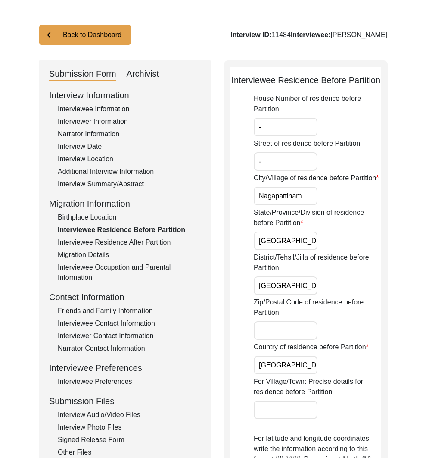
scroll to position [0, 0]
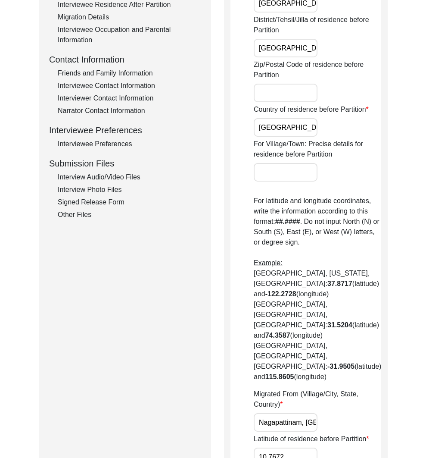
click at [282, 413] on input "Nagapattinam, [GEOGRAPHIC_DATA], [GEOGRAPHIC_DATA]" at bounding box center [286, 422] width 64 height 19
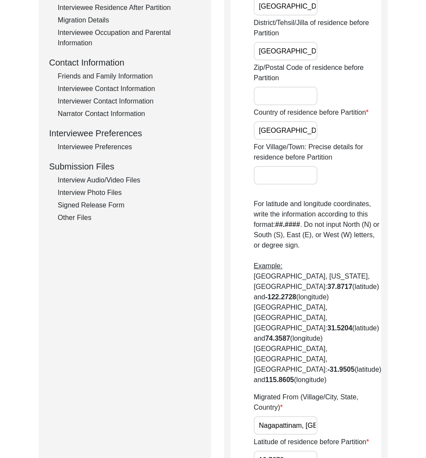
click at [282, 416] on input "Nagapattinam, [GEOGRAPHIC_DATA], [GEOGRAPHIC_DATA]" at bounding box center [286, 425] width 64 height 19
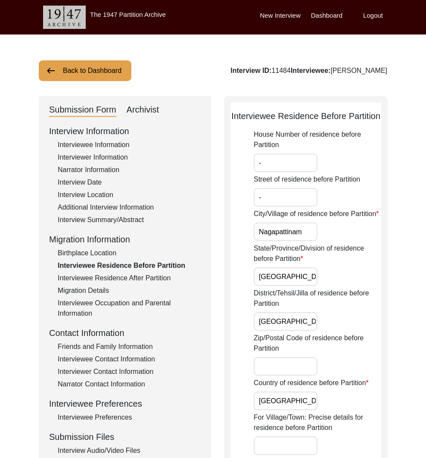
click at [82, 145] on div "Interviewee Information" at bounding box center [129, 145] width 143 height 10
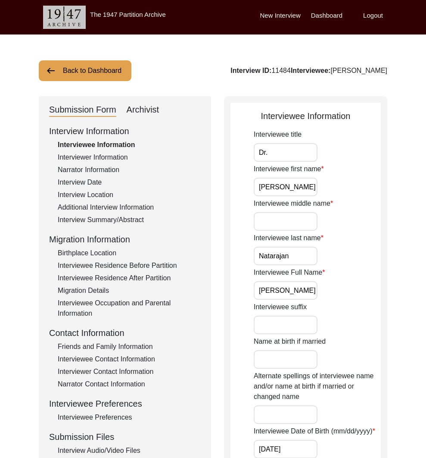
click at [278, 289] on input "[PERSON_NAME]" at bounding box center [286, 290] width 64 height 19
click at [77, 181] on div "Interview Date" at bounding box center [129, 182] width 143 height 10
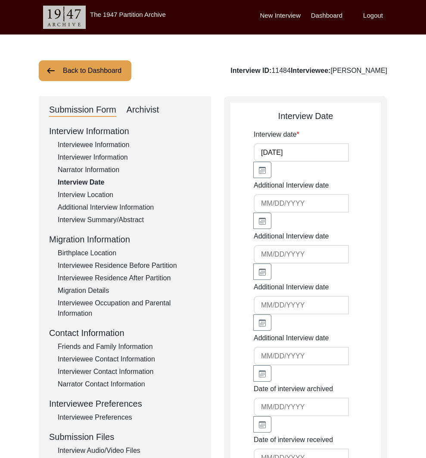
drag, startPoint x: 95, startPoint y: 198, endPoint x: 90, endPoint y: 197, distance: 4.9
click at [95, 198] on div "Interview Location" at bounding box center [129, 195] width 143 height 10
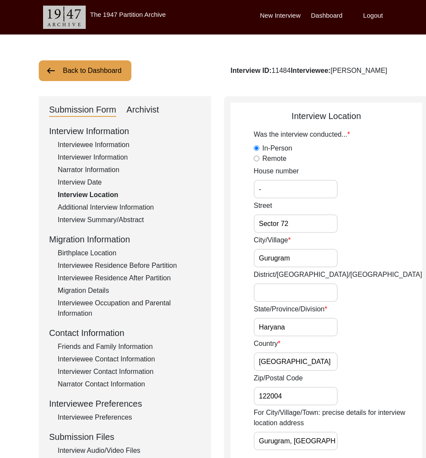
scroll to position [455, 0]
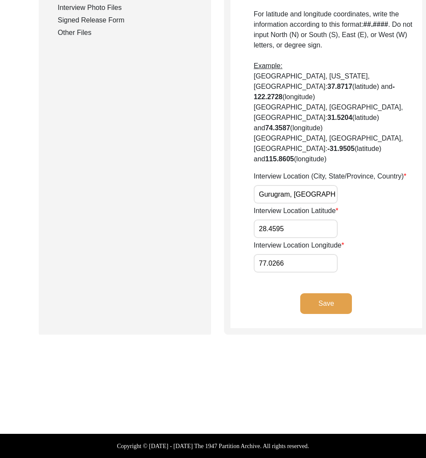
click at [280, 193] on input "Gurugram, [GEOGRAPHIC_DATA], [GEOGRAPHIC_DATA]" at bounding box center [296, 194] width 84 height 19
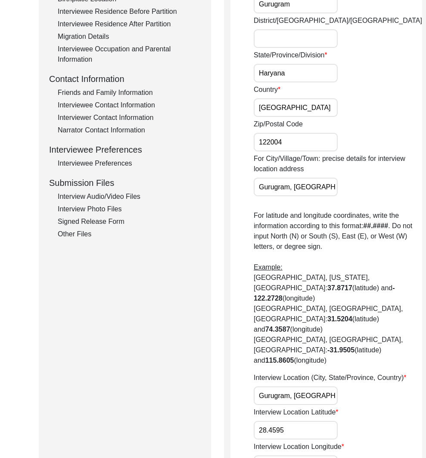
scroll to position [0, 0]
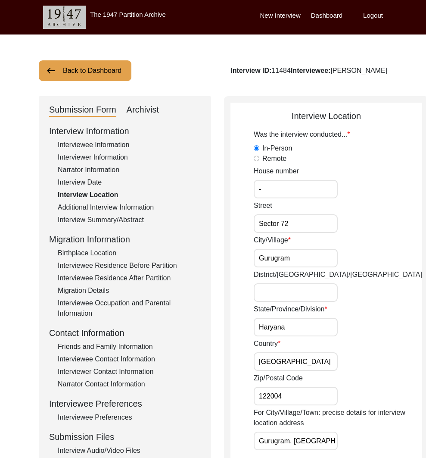
click at [105, 156] on div "Interviewer Information" at bounding box center [129, 157] width 143 height 10
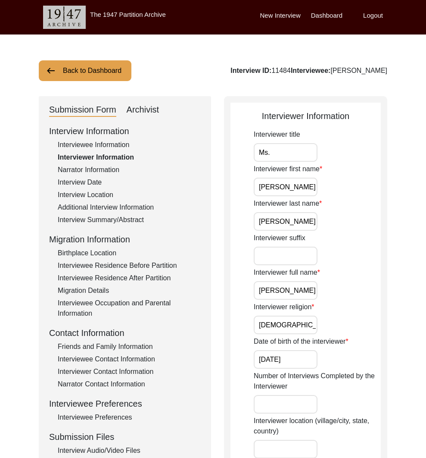
click at [271, 293] on input "[PERSON_NAME]" at bounding box center [286, 290] width 64 height 19
click at [271, 294] on input "[PERSON_NAME]" at bounding box center [286, 290] width 64 height 19
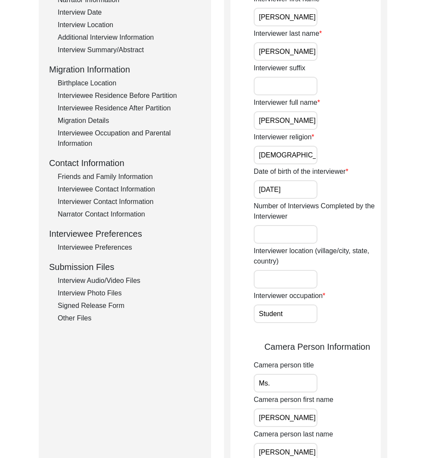
scroll to position [280, 0]
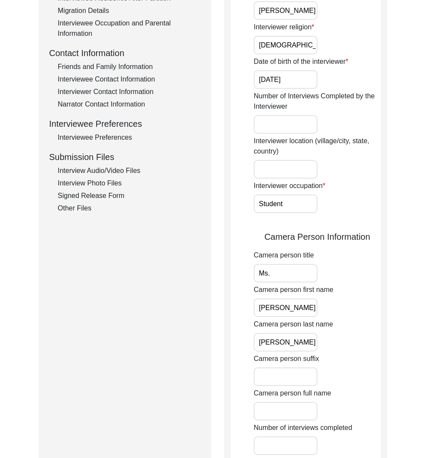
click at [99, 168] on div "Interview Audio/Video Files" at bounding box center [129, 170] width 143 height 10
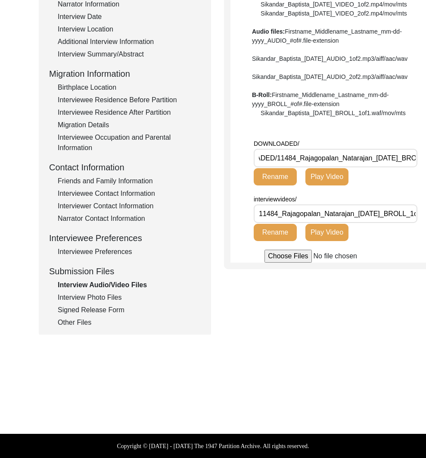
scroll to position [0, 34]
drag, startPoint x: 373, startPoint y: 185, endPoint x: 278, endPoint y: 187, distance: 94.8
click at [278, 167] on input "DOWNLOADED/11484_Rajagopalan_Natarajan_[DATE]_BROLL_1of1.MOV" at bounding box center [336, 158] width 164 height 19
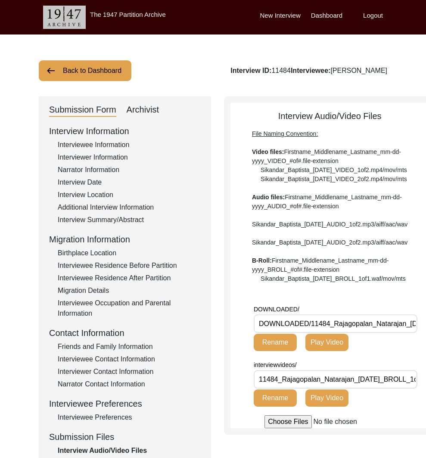
click at [86, 62] on button "Back to Dashboard" at bounding box center [85, 70] width 93 height 21
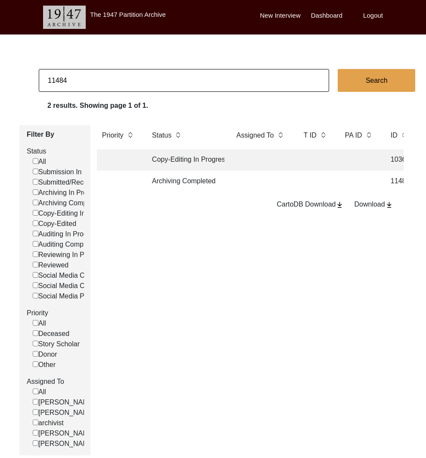
drag, startPoint x: 61, startPoint y: 80, endPoint x: 92, endPoint y: 79, distance: 31.5
click at [92, 79] on input "11484" at bounding box center [184, 80] width 290 height 23
click at [190, 183] on td "Archiving Completed" at bounding box center [186, 182] width 78 height 22
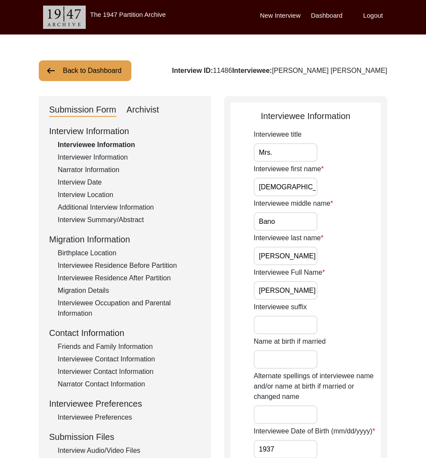
click at [274, 280] on div "Interviewee Full Name [PERSON_NAME] [PERSON_NAME]" at bounding box center [317, 283] width 127 height 32
click at [282, 289] on input "[PERSON_NAME] [PERSON_NAME]" at bounding box center [286, 290] width 64 height 19
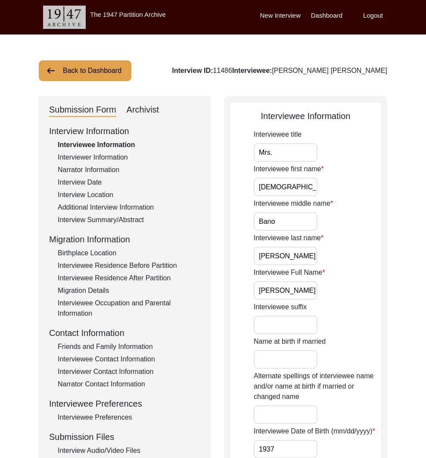
click at [282, 289] on input "[PERSON_NAME] [PERSON_NAME]" at bounding box center [286, 290] width 64 height 19
click at [159, 267] on div "Interviewee Residence Before Partition" at bounding box center [129, 265] width 143 height 10
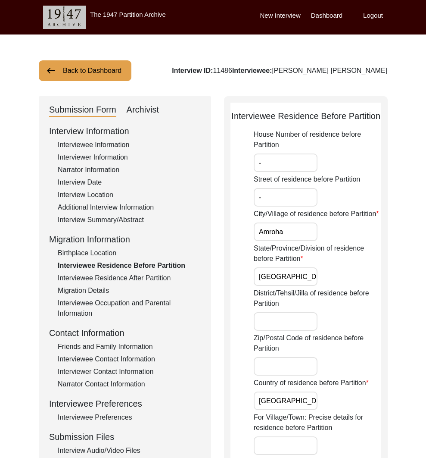
click at [104, 216] on div "Interview Summary/Abstract" at bounding box center [129, 220] width 143 height 10
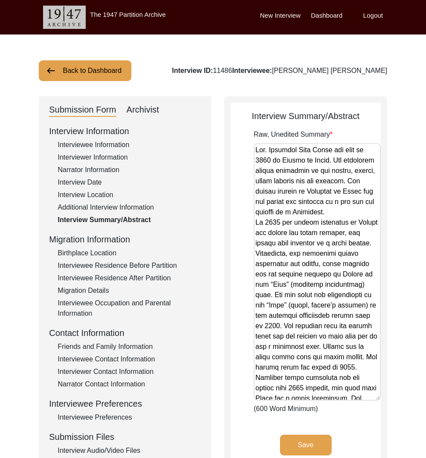
drag, startPoint x: 376, startPoint y: 193, endPoint x: 351, endPoint y: 399, distance: 207.1
click at [351, 399] on textarea "Raw, Unedited Summary" at bounding box center [317, 271] width 127 height 257
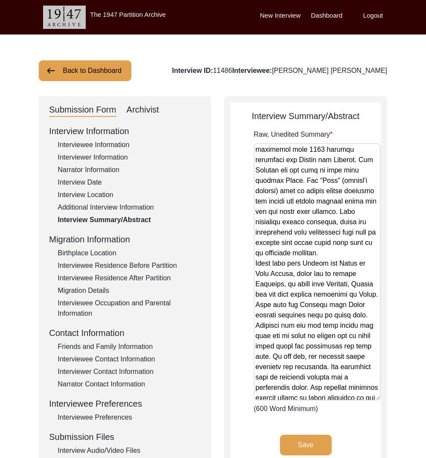
scroll to position [760, 0]
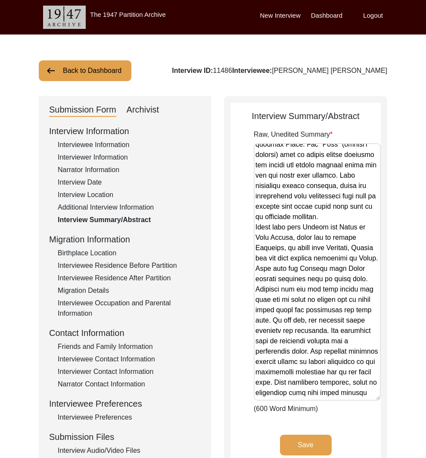
click at [147, 282] on div "Interviewee Residence After Partition" at bounding box center [129, 278] width 143 height 10
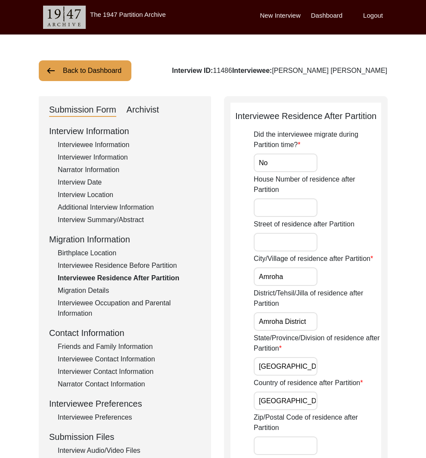
click at [137, 268] on div "Interviewee Residence Before Partition" at bounding box center [129, 265] width 143 height 10
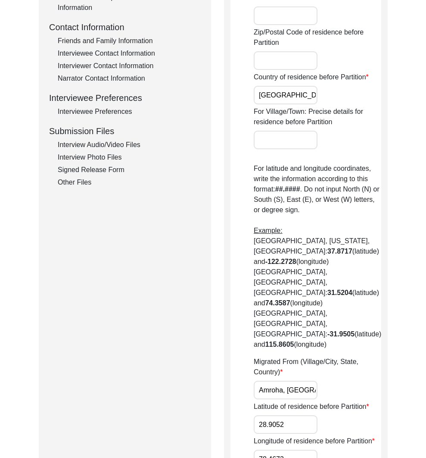
click at [291, 380] on input "Amroha, [GEOGRAPHIC_DATA], [GEOGRAPHIC_DATA]" at bounding box center [286, 389] width 64 height 19
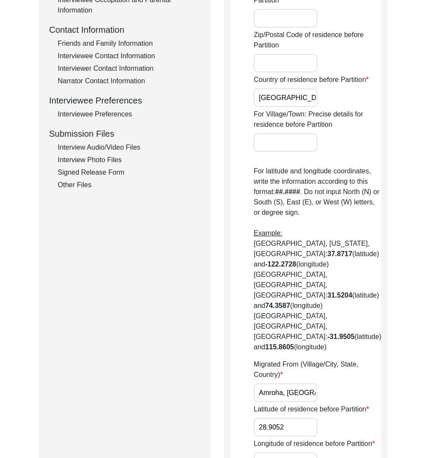
click at [291, 383] on input "Amroha, [GEOGRAPHIC_DATA], [GEOGRAPHIC_DATA]" at bounding box center [286, 392] width 64 height 19
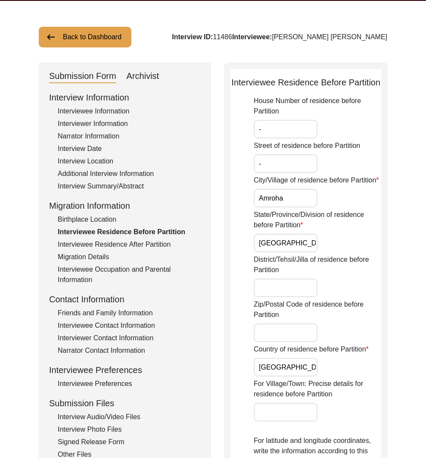
scroll to position [0, 0]
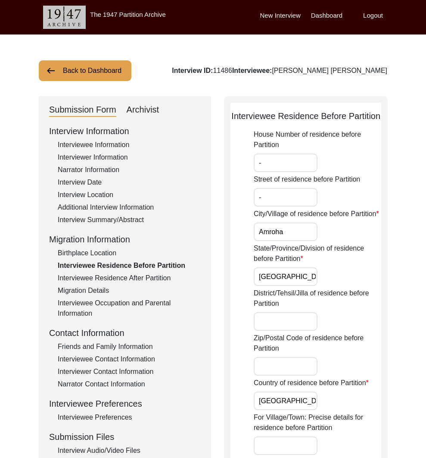
click at [101, 146] on div "Interviewee Information" at bounding box center [129, 145] width 143 height 10
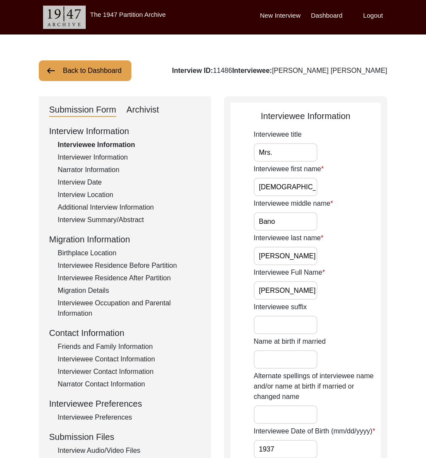
click at [281, 289] on input "[PERSON_NAME] [PERSON_NAME]" at bounding box center [286, 290] width 64 height 19
click at [84, 183] on div "Interview Date" at bounding box center [129, 182] width 143 height 10
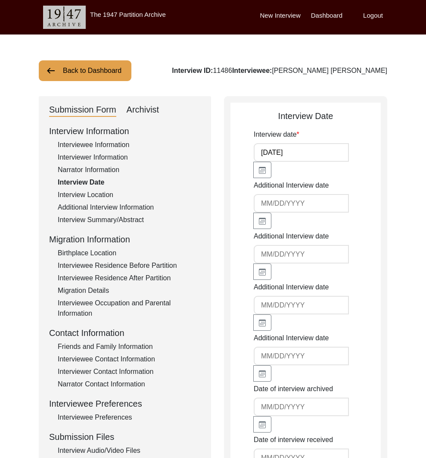
click at [97, 196] on div "Interview Location" at bounding box center [129, 195] width 143 height 10
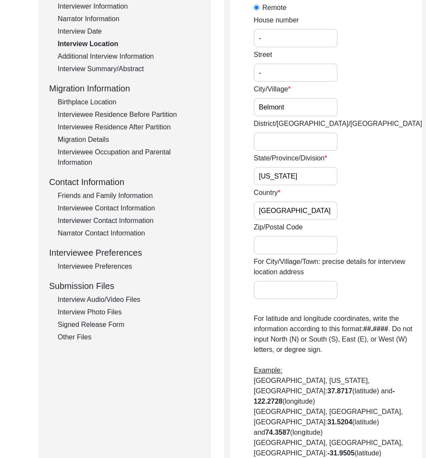
scroll to position [228, 0]
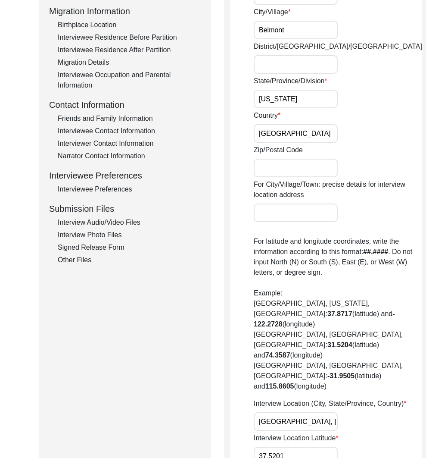
click at [291, 418] on input "[GEOGRAPHIC_DATA], [US_STATE], [GEOGRAPHIC_DATA]" at bounding box center [296, 421] width 84 height 19
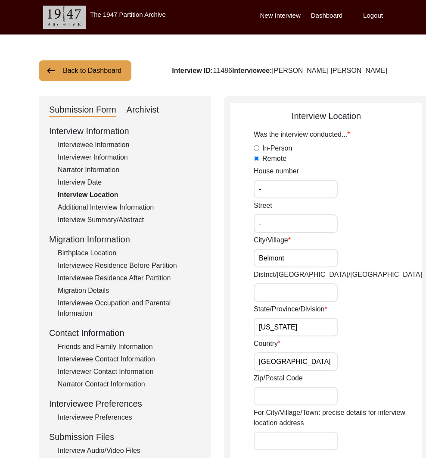
click at [84, 153] on div "Interviewer Information" at bounding box center [129, 157] width 143 height 10
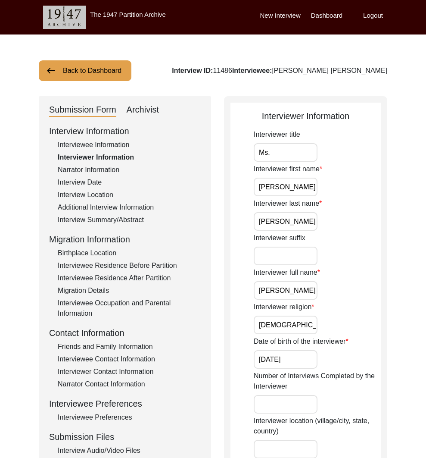
click at [279, 292] on input "[PERSON_NAME]" at bounding box center [286, 290] width 64 height 19
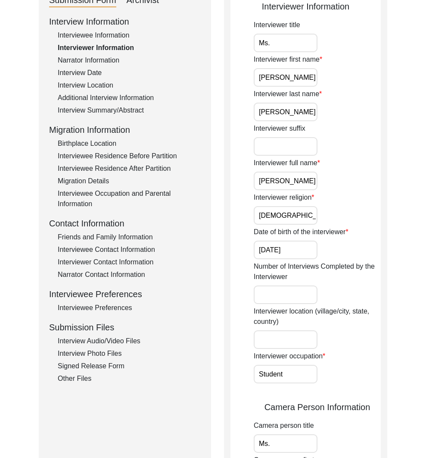
scroll to position [127, 0]
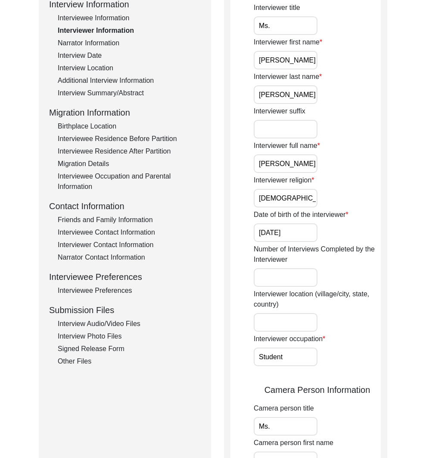
click at [119, 324] on div "Interview Audio/Video Files" at bounding box center [129, 323] width 143 height 10
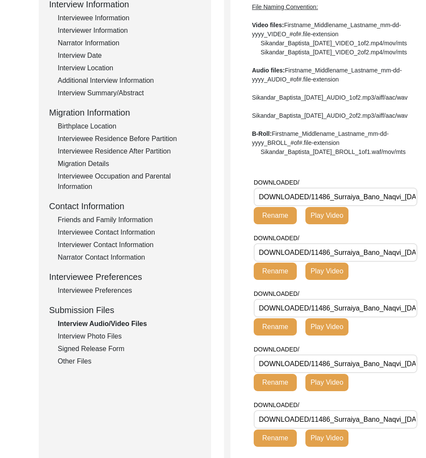
drag, startPoint x: 399, startPoint y: 223, endPoint x: 312, endPoint y: 225, distance: 87.9
click at [312, 206] on input "DOWNLOADED/11486_Surraiya_Bano_Naqvi_[DATE]_BROLL_1of1.mp4" at bounding box center [336, 196] width 164 height 19
